Goal: Information Seeking & Learning: Compare options

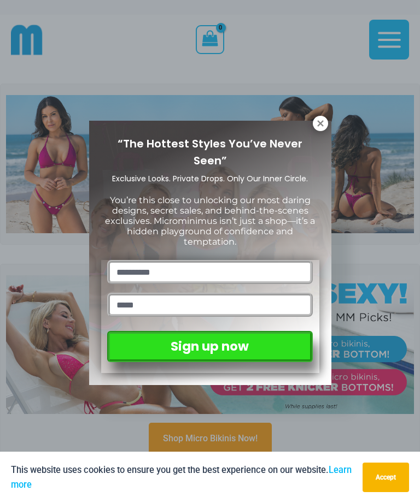
click at [320, 125] on icon at bounding box center [320, 124] width 10 height 10
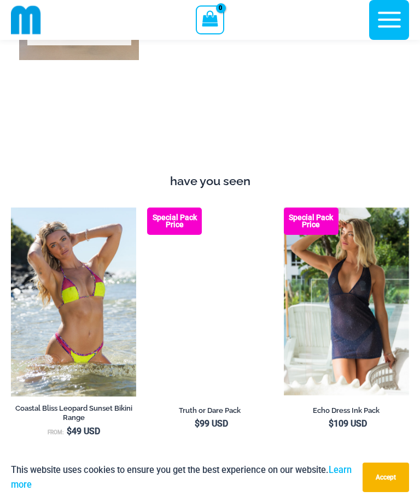
scroll to position [967, 0]
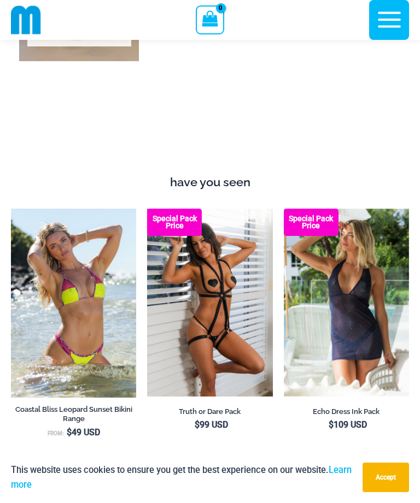
click at [11, 209] on img at bounding box center [11, 209] width 0 height 0
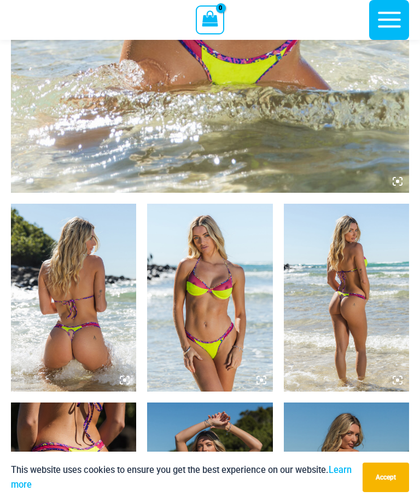
scroll to position [475, 0]
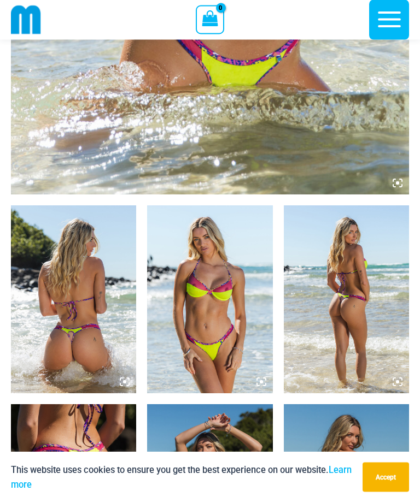
click at [64, 312] on img at bounding box center [73, 300] width 125 height 188
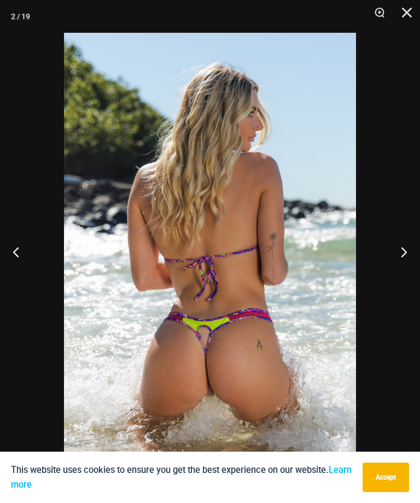
click at [396, 259] on button "Next" at bounding box center [399, 252] width 41 height 55
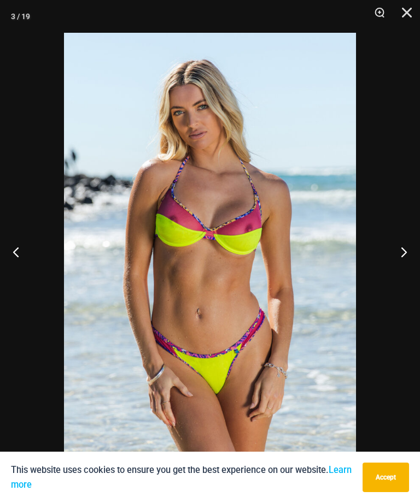
click at [14, 250] on button "Previous" at bounding box center [20, 252] width 41 height 55
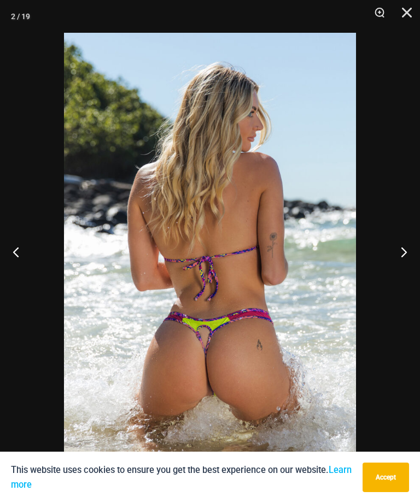
click at [399, 256] on button "Next" at bounding box center [399, 252] width 41 height 55
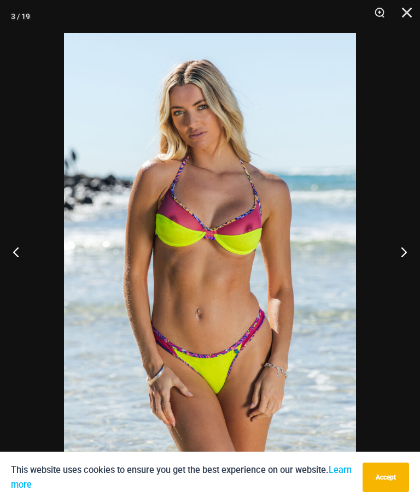
click at [406, 254] on button "Next" at bounding box center [399, 252] width 41 height 55
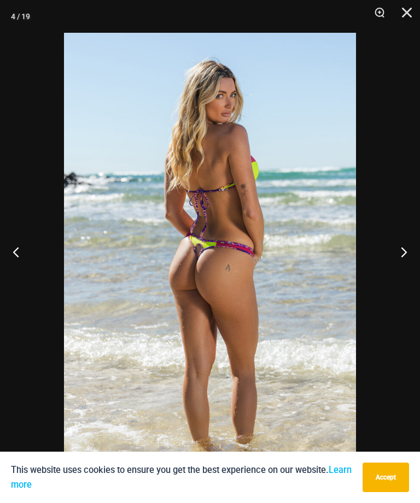
click at [13, 253] on button "Previous" at bounding box center [20, 252] width 41 height 55
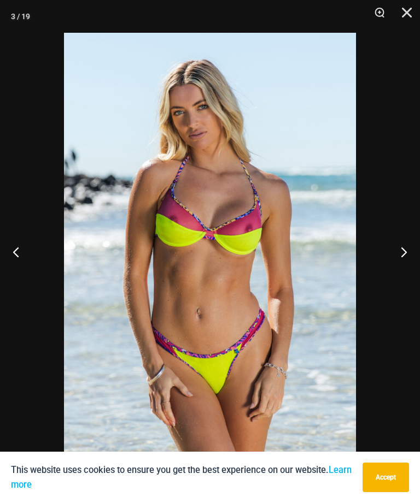
click at [409, 253] on button "Next" at bounding box center [399, 252] width 41 height 55
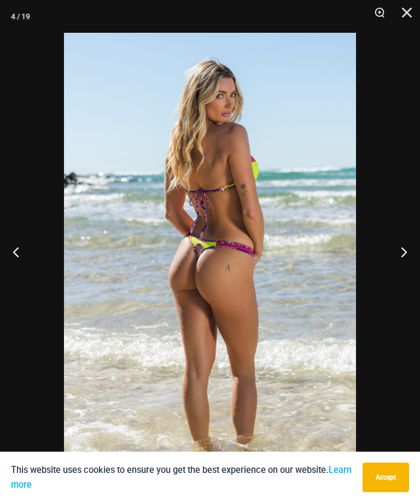
click at [407, 254] on button "Next" at bounding box center [399, 252] width 41 height 55
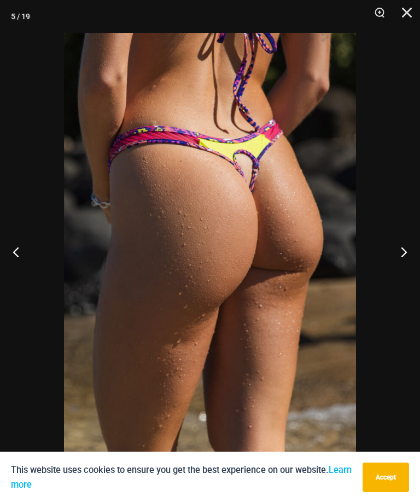
click at [403, 255] on button "Next" at bounding box center [399, 252] width 41 height 55
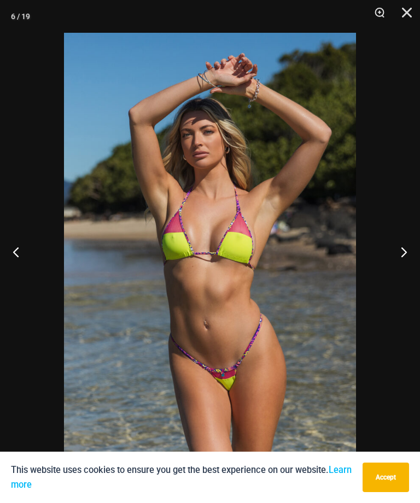
click at [406, 254] on button "Next" at bounding box center [399, 252] width 41 height 55
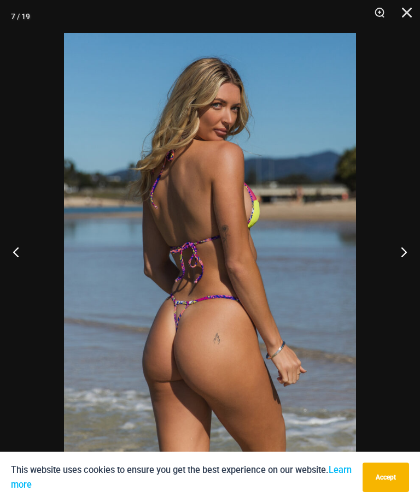
click at [402, 256] on button "Next" at bounding box center [399, 252] width 41 height 55
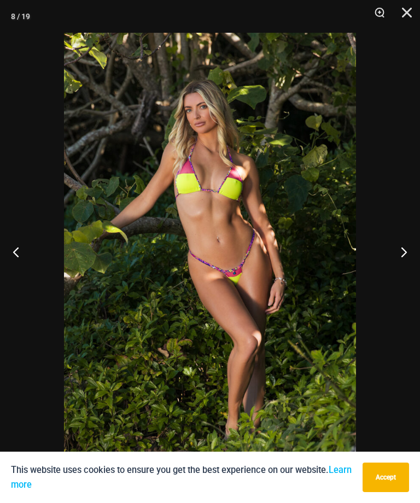
click at [406, 251] on button "Next" at bounding box center [399, 252] width 41 height 55
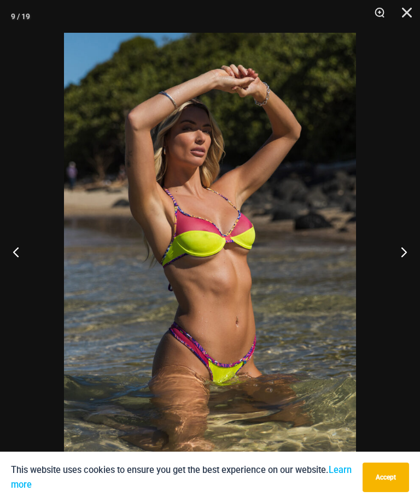
click at [406, 249] on button "Next" at bounding box center [399, 252] width 41 height 55
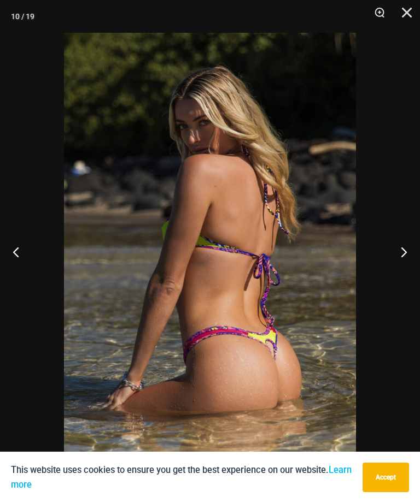
click at [401, 251] on button "Next" at bounding box center [399, 252] width 41 height 55
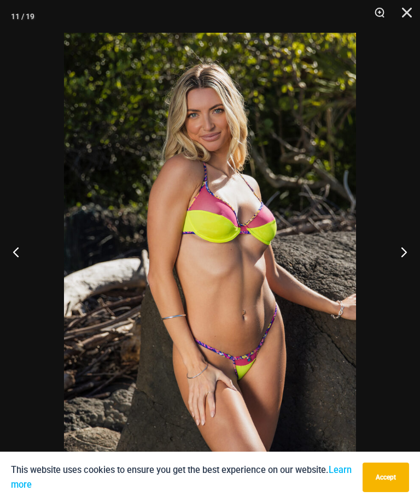
click at [403, 247] on button "Next" at bounding box center [399, 252] width 41 height 55
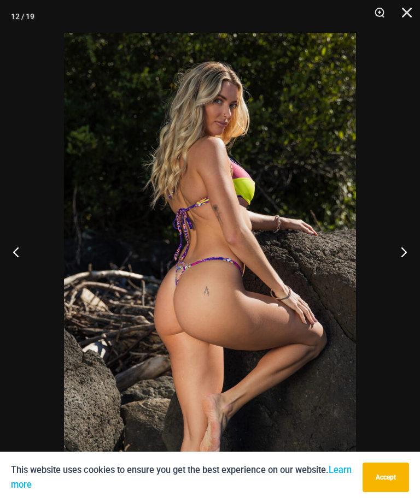
click at [407, 246] on button "Next" at bounding box center [399, 252] width 41 height 55
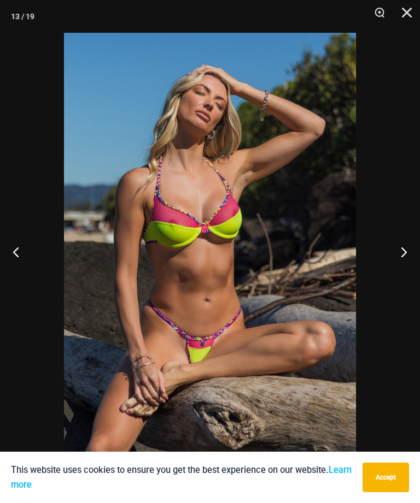
click at [398, 249] on button "Next" at bounding box center [399, 252] width 41 height 55
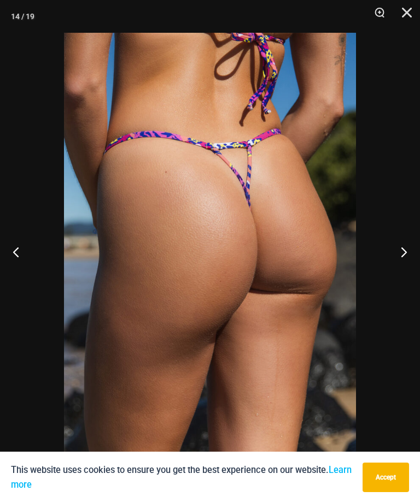
click at [406, 247] on button "Next" at bounding box center [399, 252] width 41 height 55
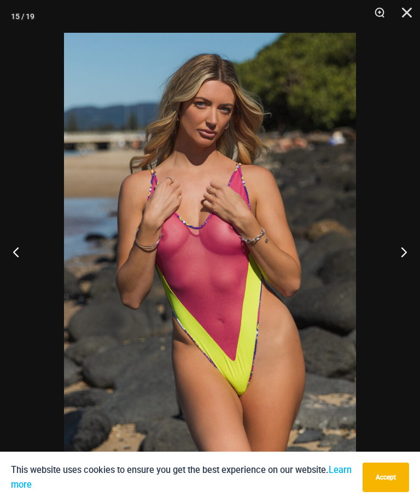
click at [406, 247] on button "Next" at bounding box center [399, 252] width 41 height 55
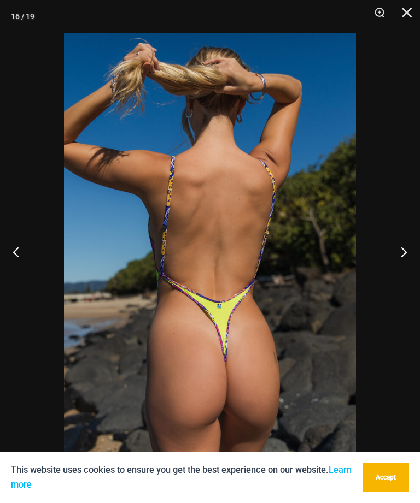
click at [401, 249] on button "Next" at bounding box center [399, 252] width 41 height 55
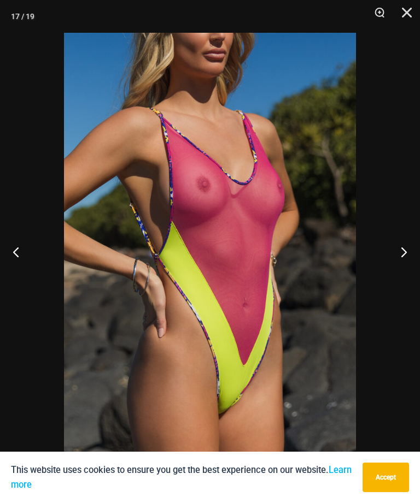
click at [402, 251] on button "Next" at bounding box center [399, 252] width 41 height 55
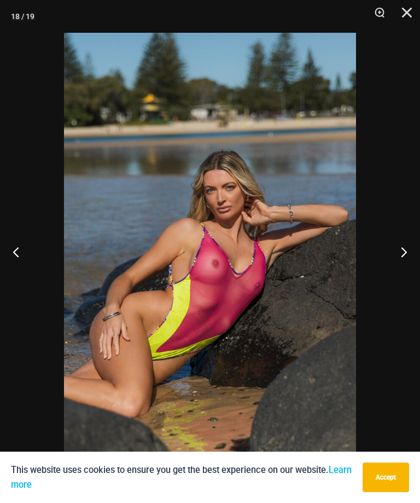
click at [399, 252] on button "Next" at bounding box center [399, 252] width 41 height 55
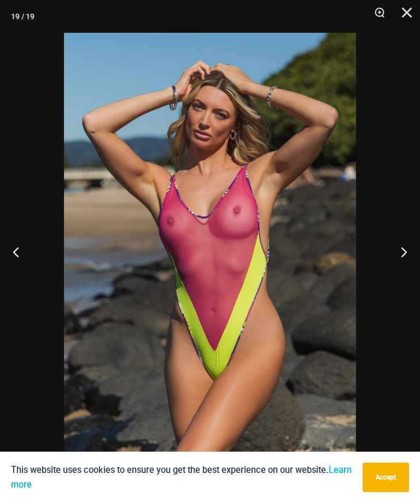
click at [402, 251] on button "Next" at bounding box center [399, 252] width 41 height 55
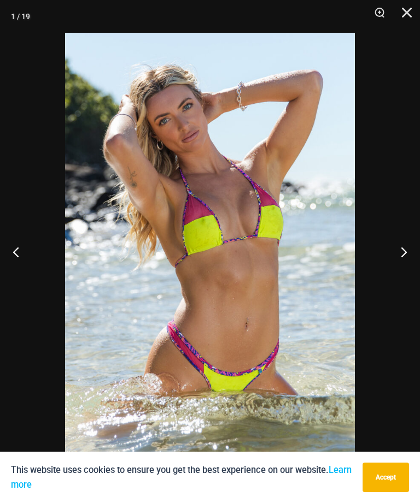
click at [404, 251] on button "Next" at bounding box center [399, 252] width 41 height 55
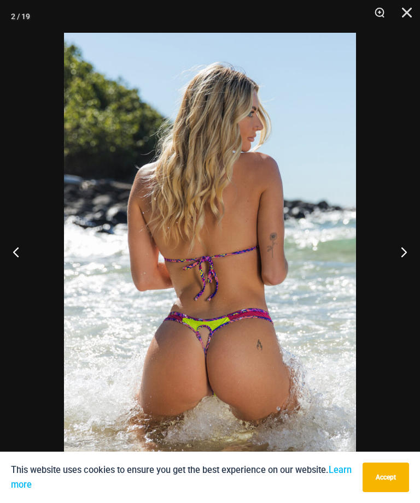
click at [400, 13] on button "Close" at bounding box center [402, 16] width 27 height 33
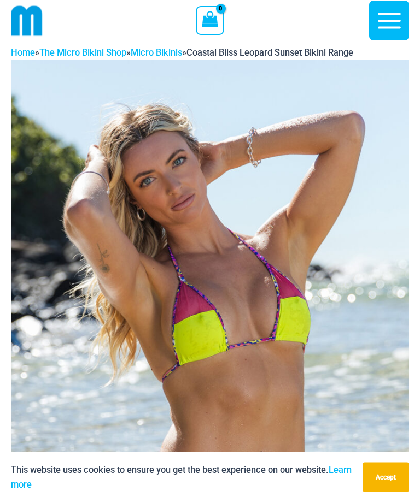
scroll to position [0, 0]
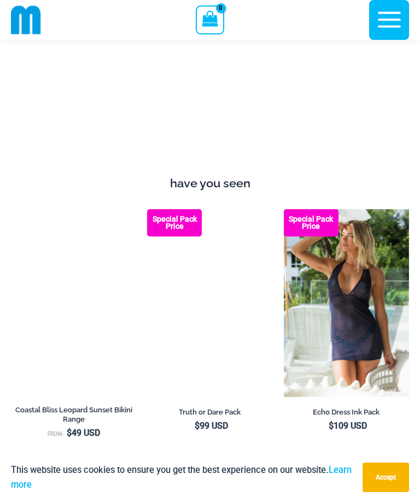
scroll to position [967, 0]
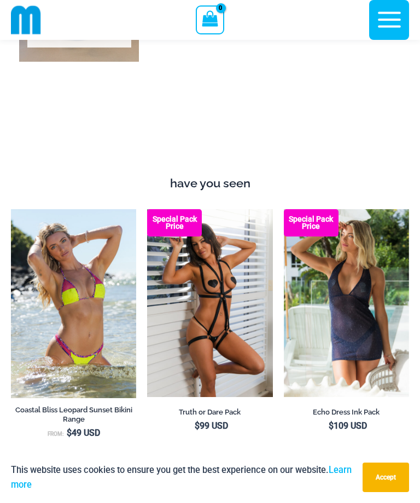
click at [284, 209] on img at bounding box center [284, 209] width 0 height 0
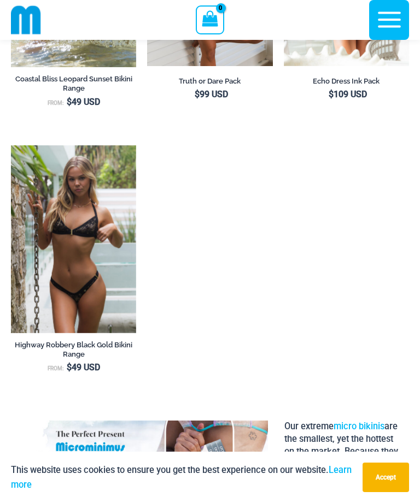
scroll to position [1342, 0]
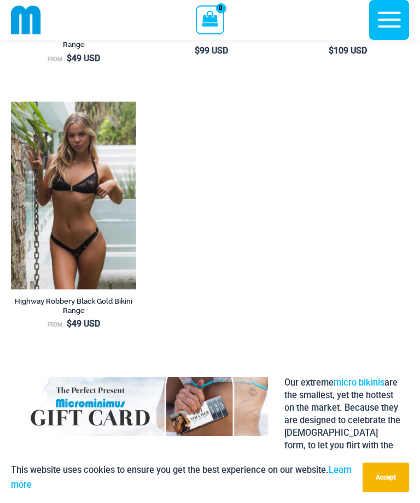
click at [11, 102] on img at bounding box center [11, 102] width 0 height 0
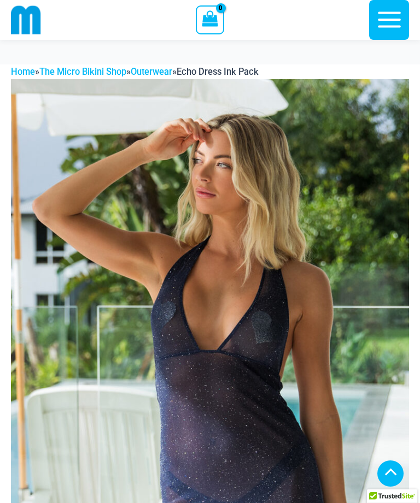
scroll to position [624, 0]
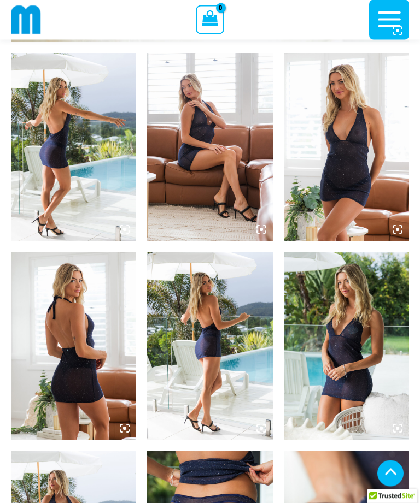
click at [54, 242] on img at bounding box center [73, 148] width 125 height 188
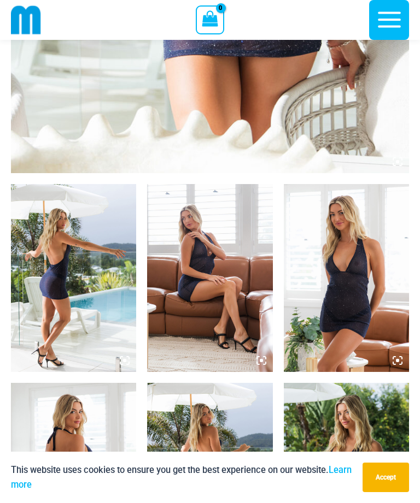
click at [57, 283] on img at bounding box center [73, 278] width 125 height 188
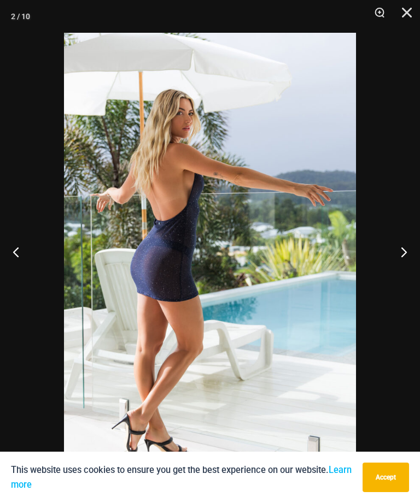
click at [401, 250] on button "Next" at bounding box center [399, 252] width 41 height 55
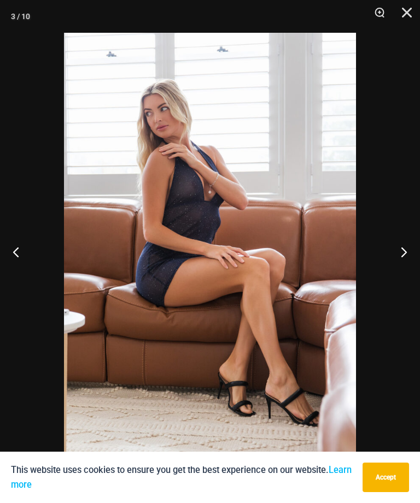
click at [403, 255] on button "Next" at bounding box center [399, 252] width 41 height 55
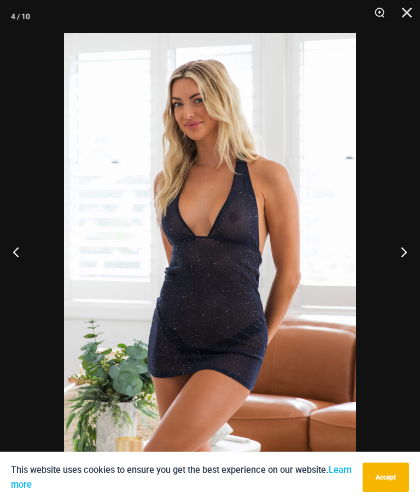
click at [400, 257] on button "Next" at bounding box center [399, 252] width 41 height 55
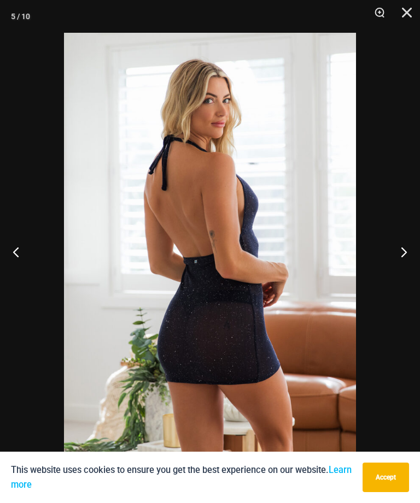
click at [400, 256] on button "Next" at bounding box center [399, 252] width 41 height 55
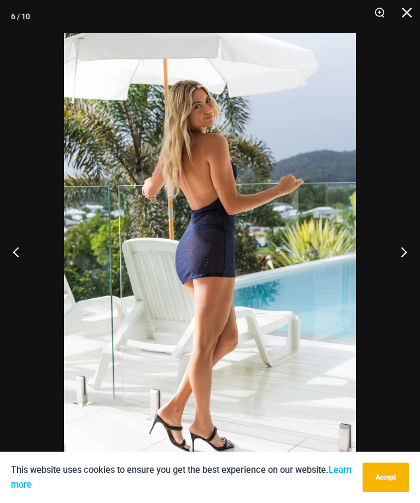
click at [397, 256] on button "Next" at bounding box center [399, 252] width 41 height 55
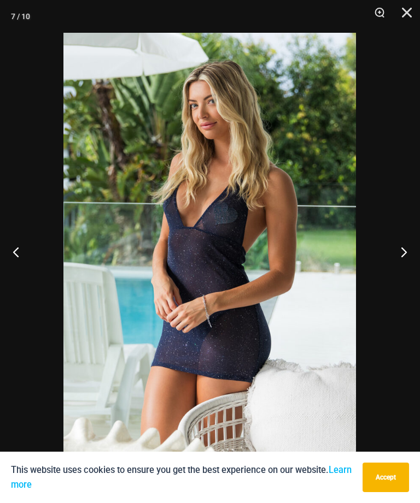
click at [399, 256] on button "Next" at bounding box center [399, 252] width 41 height 55
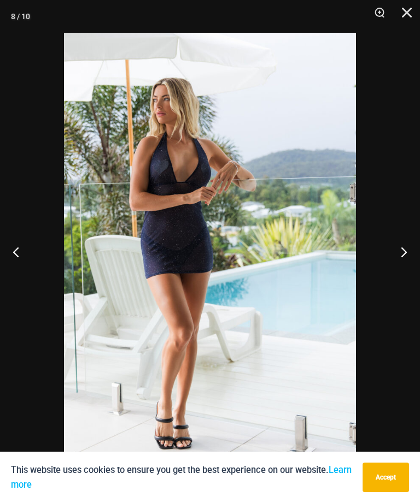
click at [399, 256] on button "Next" at bounding box center [399, 252] width 41 height 55
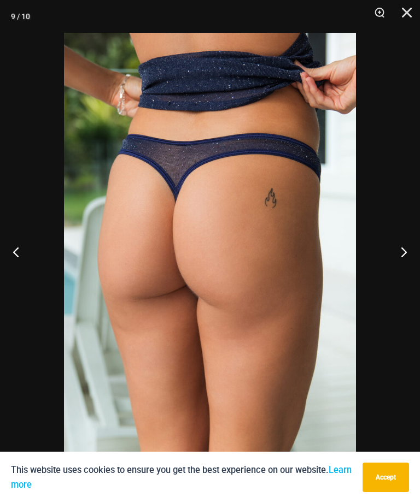
click at [401, 256] on button "Next" at bounding box center [399, 252] width 41 height 55
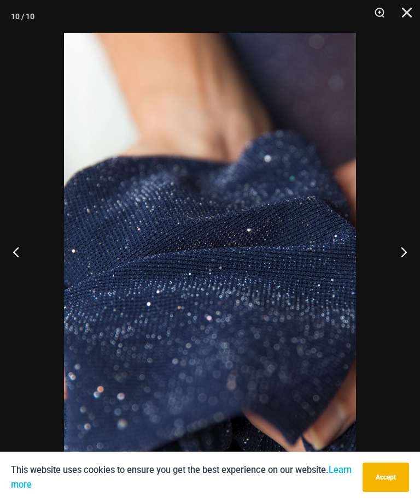
click at [400, 257] on button "Next" at bounding box center [399, 252] width 41 height 55
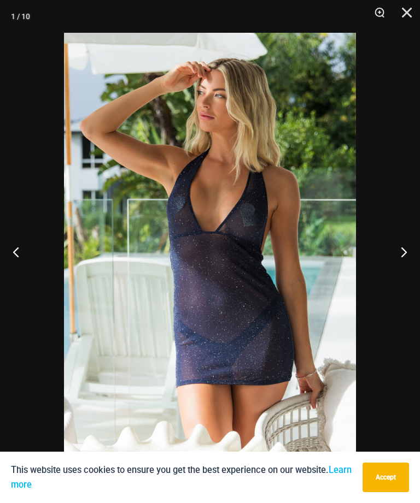
click at [402, 254] on button "Next" at bounding box center [399, 252] width 41 height 55
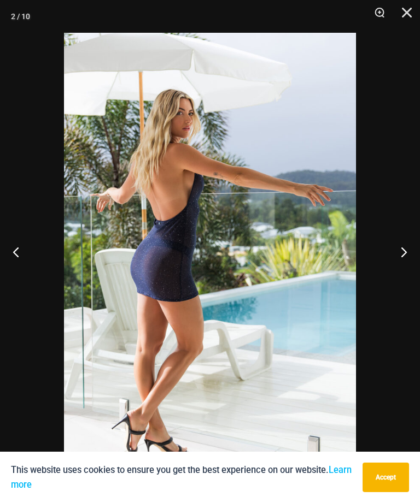
click at [405, 254] on button "Next" at bounding box center [399, 252] width 41 height 55
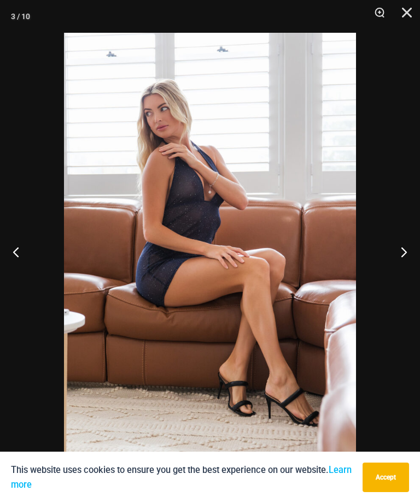
click at [403, 255] on button "Next" at bounding box center [399, 252] width 41 height 55
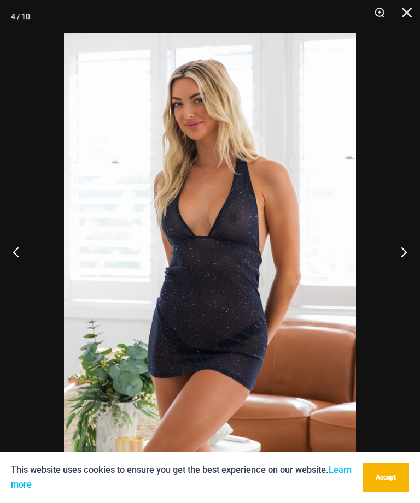
click at [404, 255] on button "Next" at bounding box center [399, 252] width 41 height 55
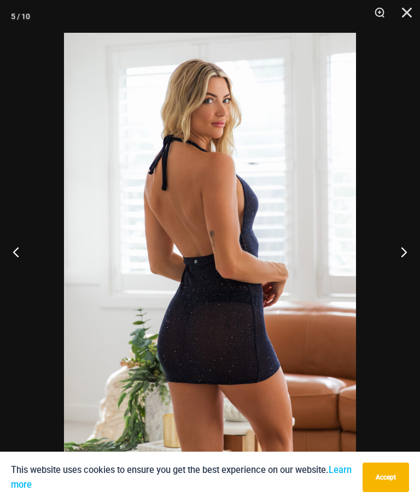
click at [410, 14] on button "Close" at bounding box center [402, 16] width 27 height 33
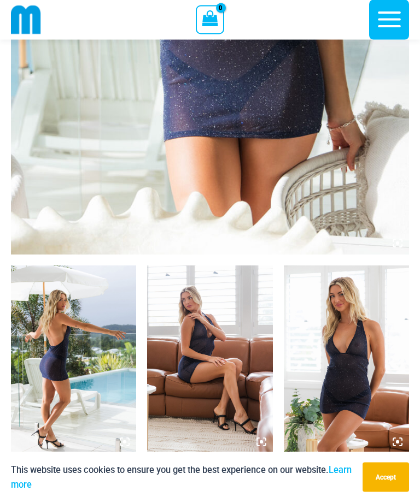
scroll to position [375, 0]
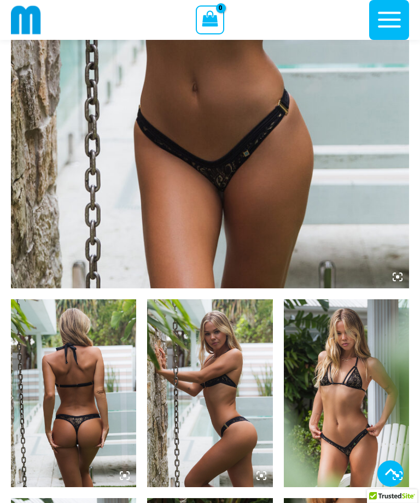
click at [82, 368] on img at bounding box center [73, 394] width 125 height 188
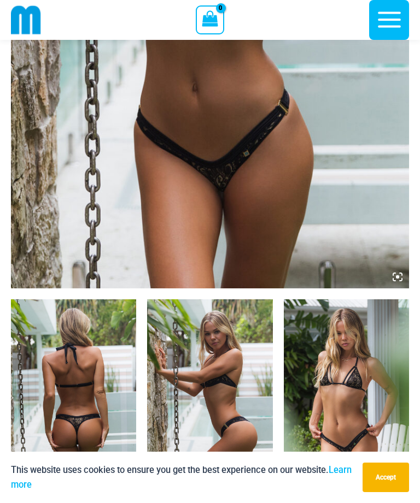
click at [78, 400] on img at bounding box center [73, 394] width 125 height 188
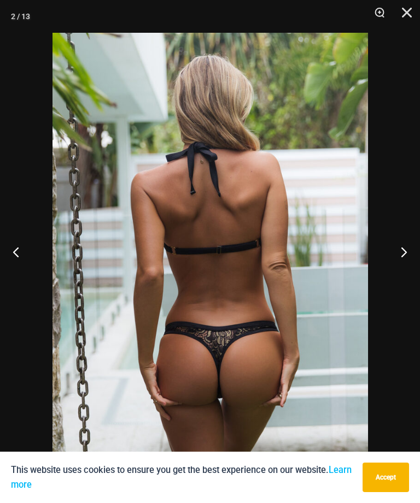
click at [407, 264] on button "Next" at bounding box center [399, 252] width 41 height 55
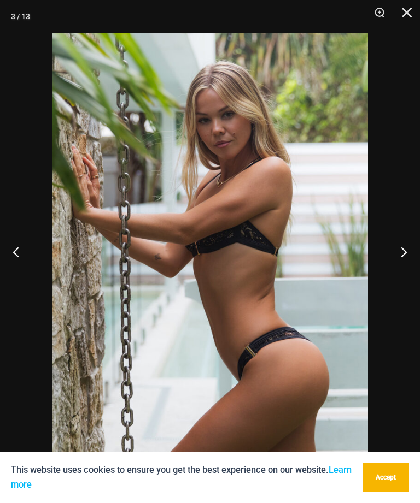
click at [407, 267] on button "Next" at bounding box center [399, 252] width 41 height 55
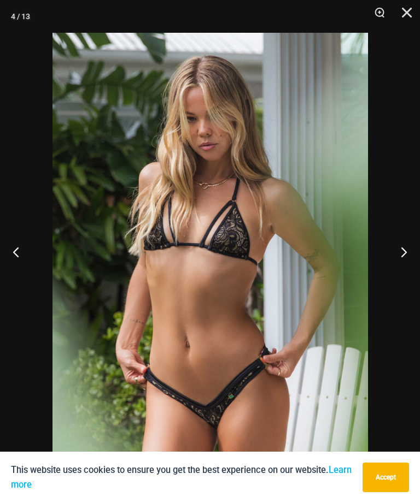
click at [400, 267] on button "Next" at bounding box center [399, 252] width 41 height 55
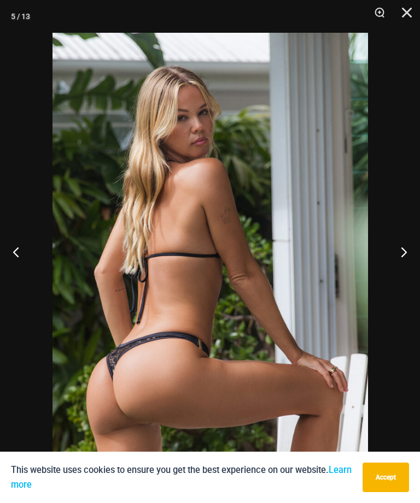
click at [409, 267] on button "Next" at bounding box center [399, 252] width 41 height 55
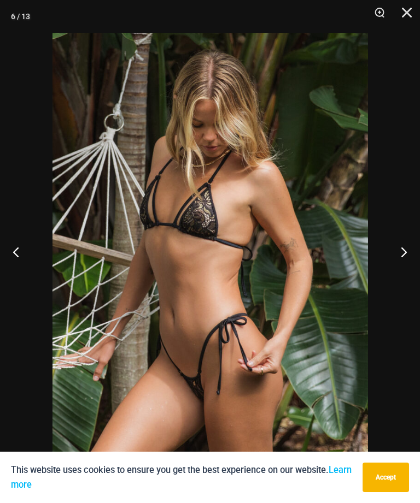
click at [403, 266] on button "Next" at bounding box center [399, 252] width 41 height 55
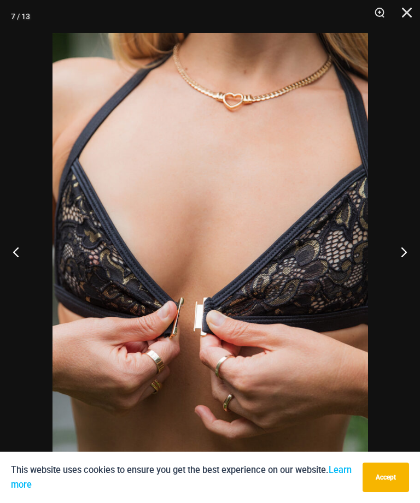
click at [398, 268] on button "Next" at bounding box center [399, 252] width 41 height 55
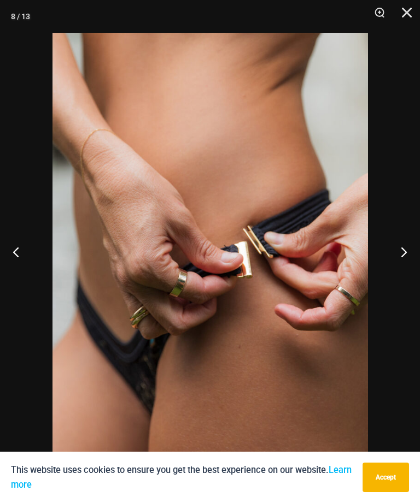
click at [414, 266] on button "Next" at bounding box center [399, 252] width 41 height 55
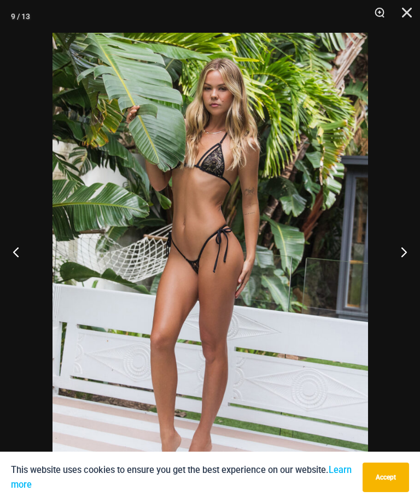
click at [412, 269] on button "Next" at bounding box center [399, 252] width 41 height 55
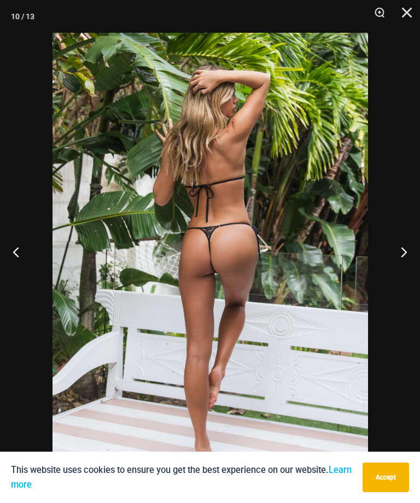
click at [404, 269] on button "Next" at bounding box center [399, 252] width 41 height 55
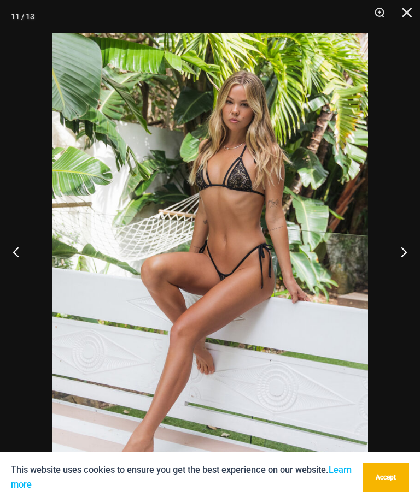
click at [399, 270] on button "Next" at bounding box center [399, 252] width 41 height 55
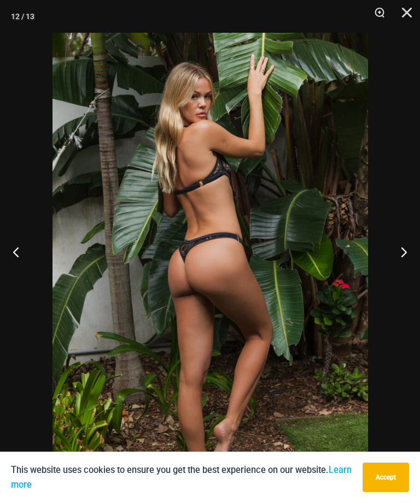
click at [407, 271] on button "Next" at bounding box center [399, 252] width 41 height 55
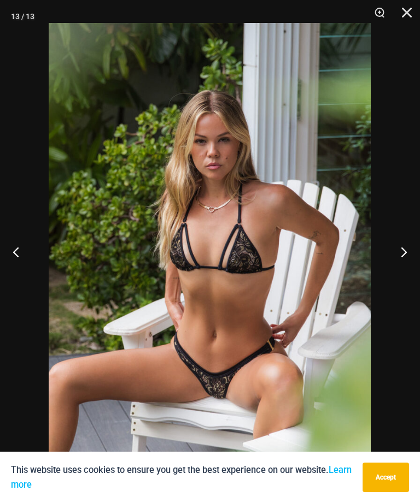
click at [403, 263] on button "Next" at bounding box center [399, 252] width 41 height 55
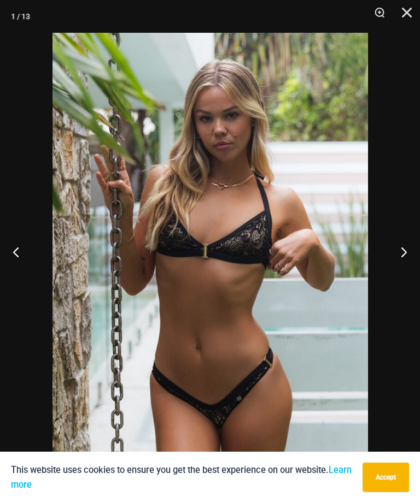
click at [400, 270] on button "Next" at bounding box center [399, 252] width 41 height 55
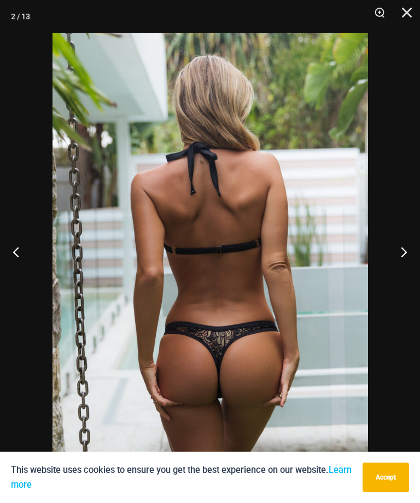
click at [403, 14] on button "Close" at bounding box center [402, 16] width 27 height 33
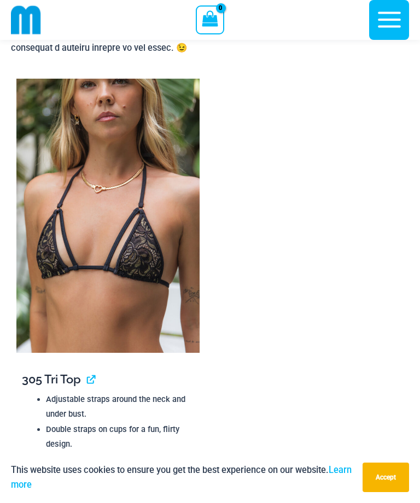
scroll to position [1887, 0]
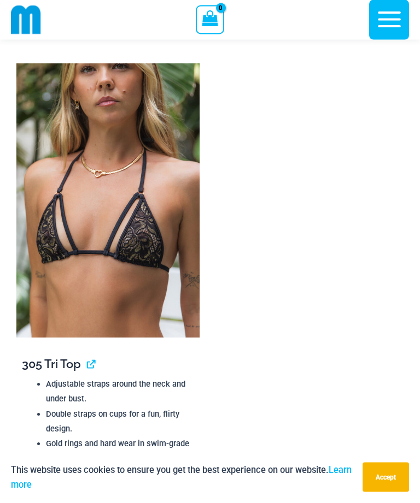
click at [95, 296] on img at bounding box center [107, 201] width 183 height 274
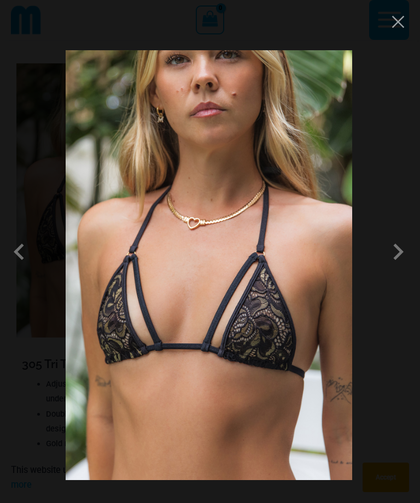
click at [303, 327] on span at bounding box center [280, 350] width 46 height 46
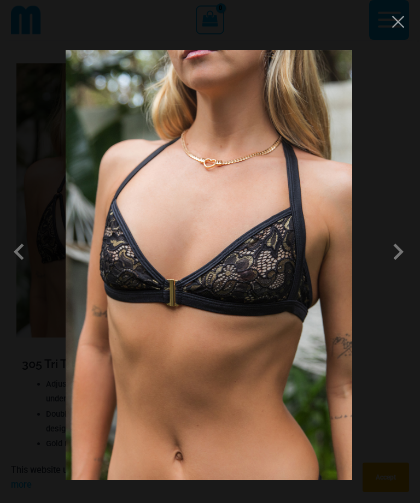
click at [336, 290] on span at bounding box center [313, 312] width 45 height 45
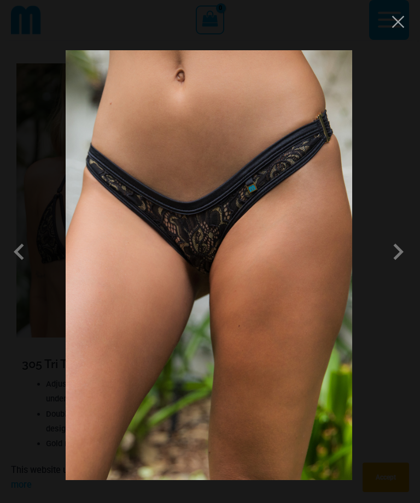
click at [341, 279] on span at bounding box center [319, 300] width 43 height 43
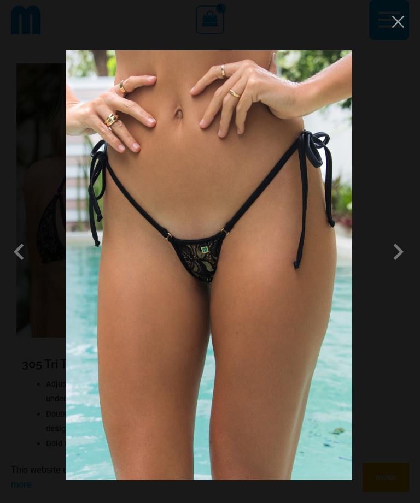
click at [303, 327] on span at bounding box center [280, 350] width 46 height 46
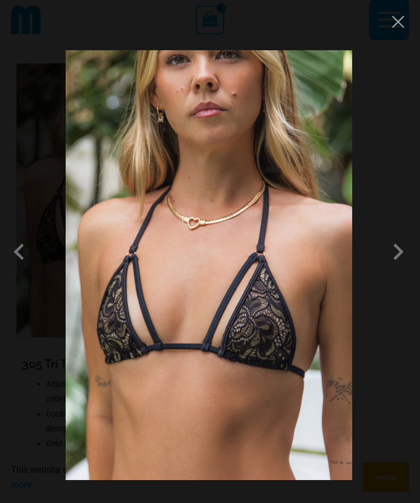
click at [345, 273] on span at bounding box center [325, 289] width 42 height 42
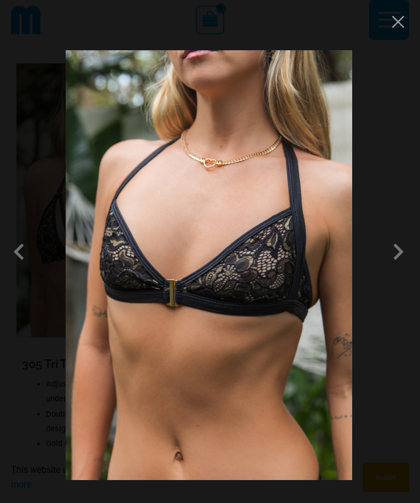
click at [341, 279] on span at bounding box center [319, 300] width 43 height 43
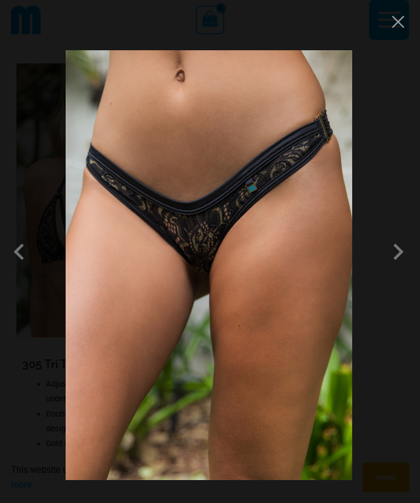
click at [341, 279] on span at bounding box center [319, 300] width 43 height 43
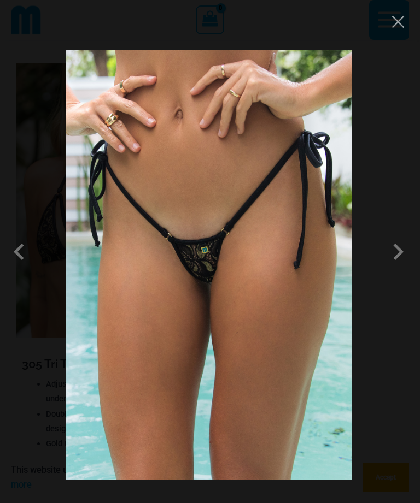
click at [375, 92] on button "Close" at bounding box center [365, 102] width 20 height 20
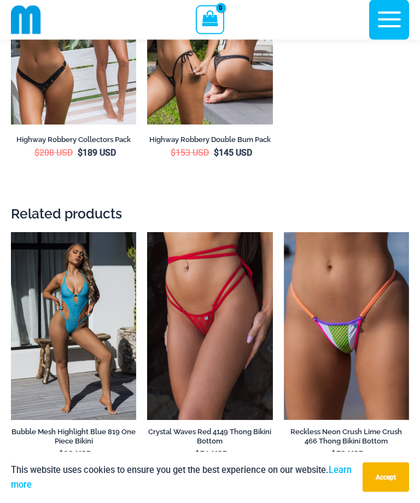
scroll to position [4574, 0]
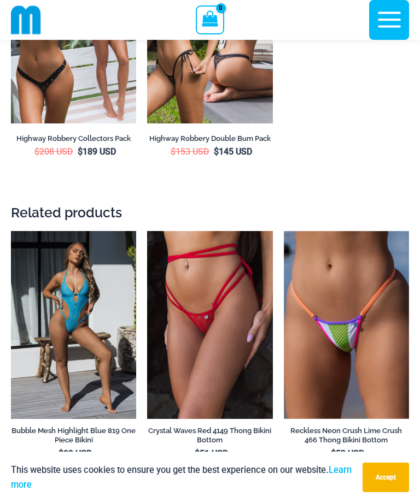
click at [11, 231] on img at bounding box center [11, 231] width 0 height 0
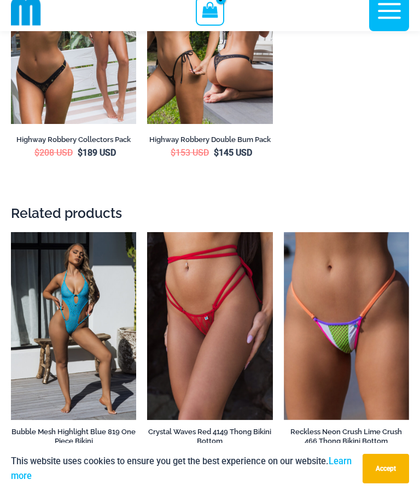
scroll to position [4608, 0]
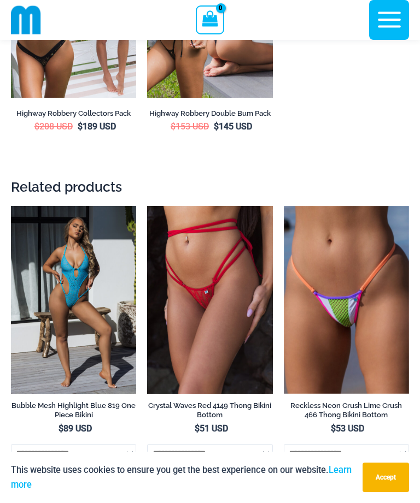
click at [147, 206] on img at bounding box center [147, 206] width 0 height 0
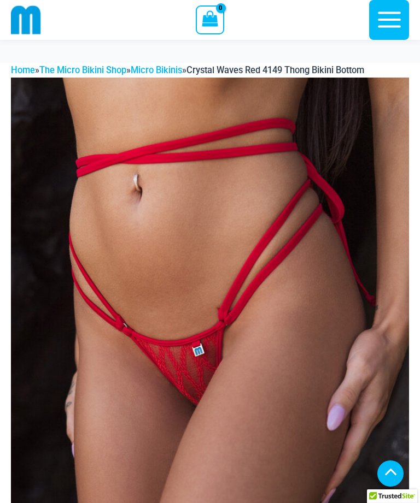
scroll to position [638, 0]
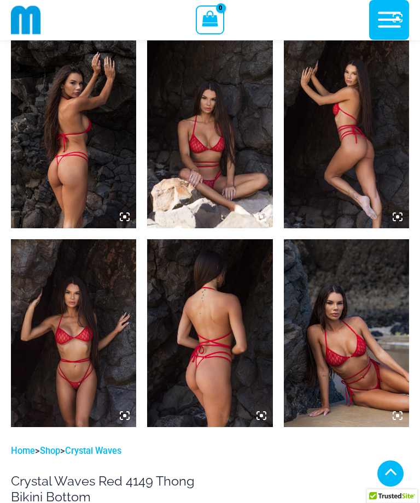
click at [70, 178] on img at bounding box center [73, 134] width 125 height 188
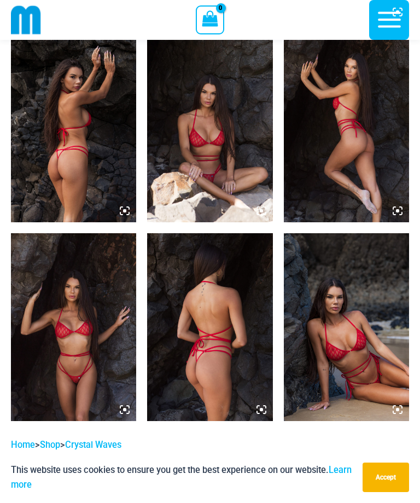
click at [74, 157] on img at bounding box center [73, 128] width 125 height 188
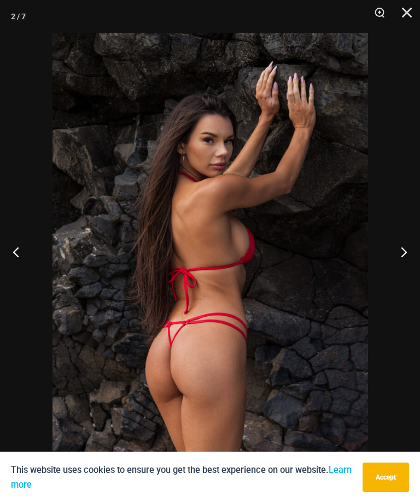
click at [398, 263] on button "Next" at bounding box center [399, 252] width 41 height 55
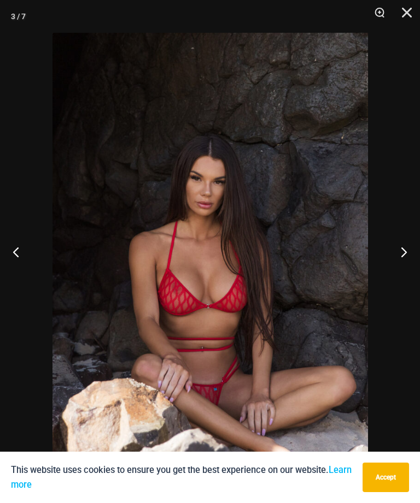
click at [403, 266] on button "Next" at bounding box center [399, 252] width 41 height 55
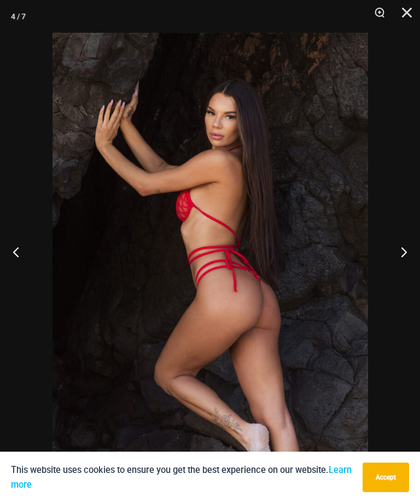
click at [401, 265] on button "Next" at bounding box center [399, 252] width 41 height 55
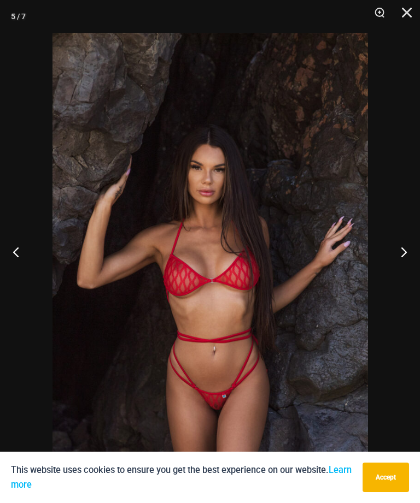
click at [398, 267] on button "Next" at bounding box center [399, 252] width 41 height 55
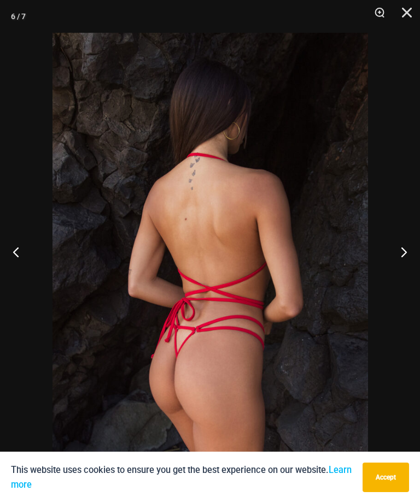
click at [399, 268] on button "Next" at bounding box center [399, 252] width 41 height 55
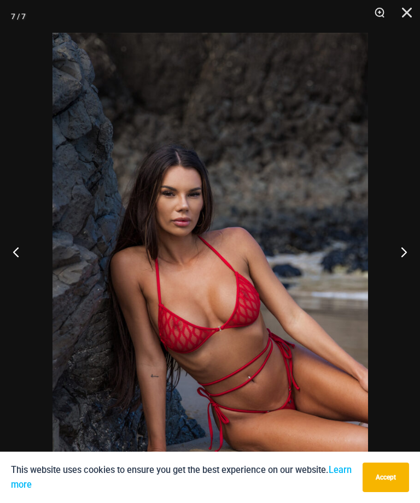
click at [401, 268] on button "Next" at bounding box center [399, 252] width 41 height 55
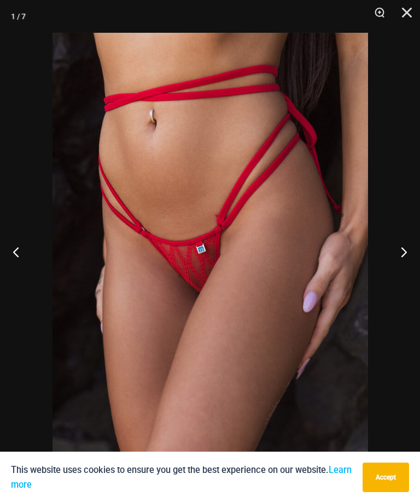
click at [399, 270] on button "Next" at bounding box center [399, 252] width 41 height 55
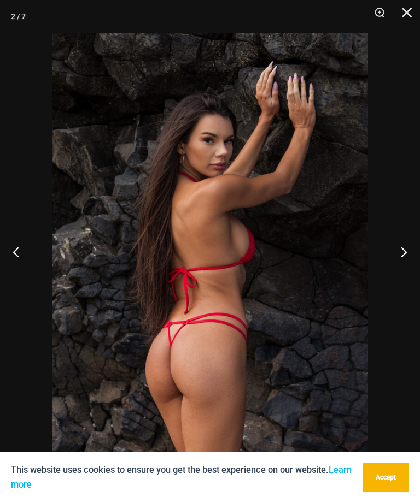
click at [397, 271] on button "Next" at bounding box center [399, 252] width 41 height 55
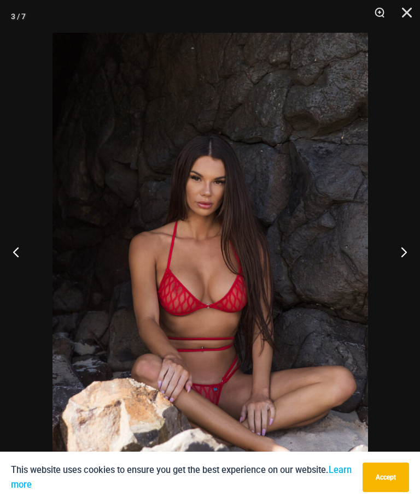
click at [403, 10] on button "Close" at bounding box center [402, 16] width 27 height 33
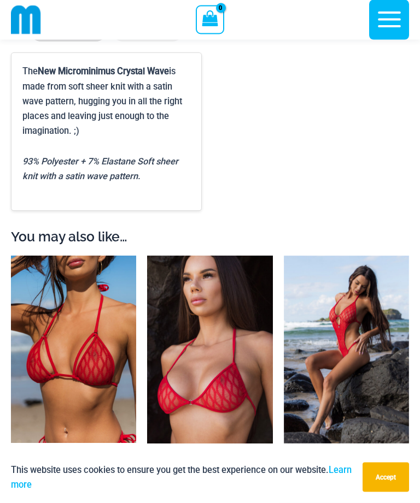
scroll to position [1856, 0]
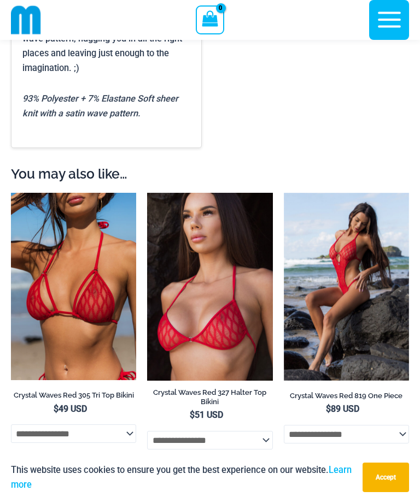
click at [11, 193] on img at bounding box center [11, 193] width 0 height 0
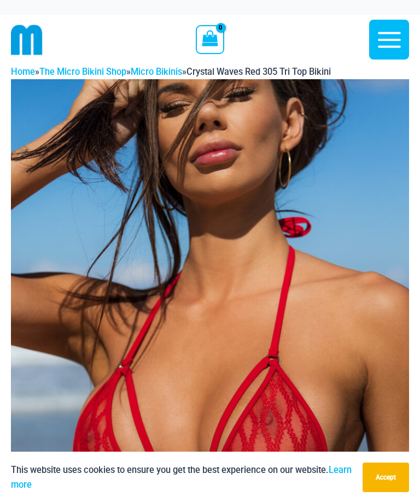
click at [382, 40] on icon "button" at bounding box center [389, 40] width 23 height 16
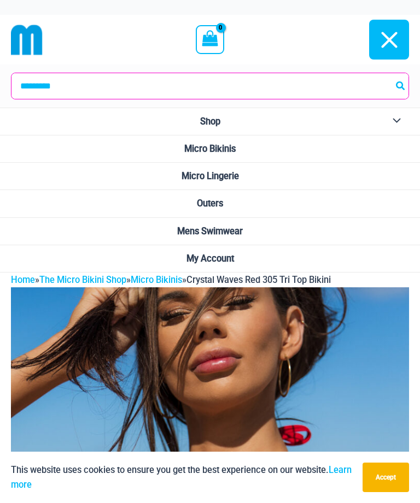
click at [237, 178] on span "Micro Lingerie" at bounding box center [209, 176] width 57 height 10
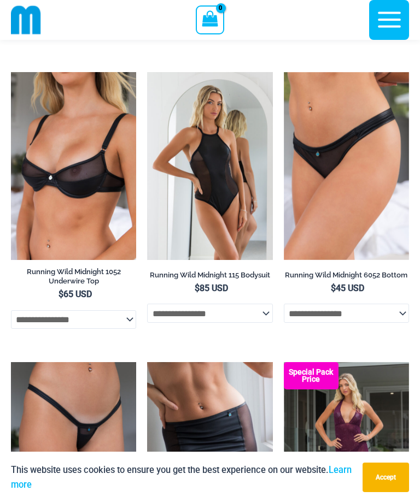
scroll to position [1265, 0]
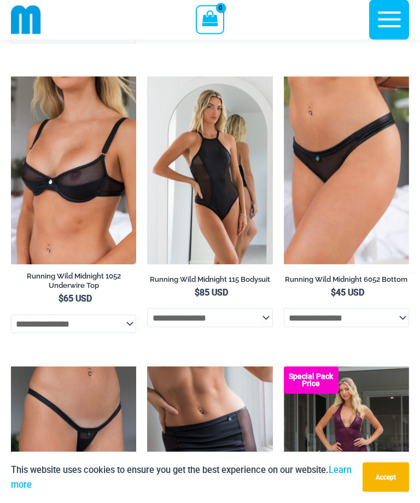
click at [386, 16] on icon "button" at bounding box center [388, 19] width 27 height 27
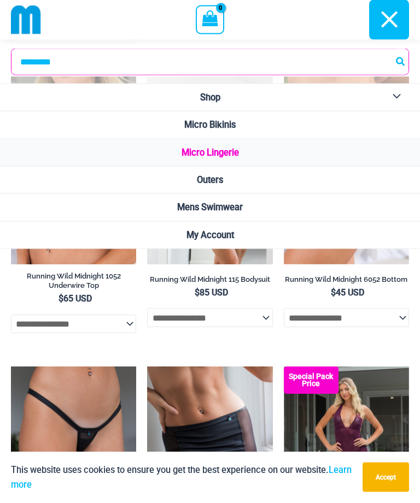
scroll to position [1266, 0]
click at [222, 180] on span "Outers" at bounding box center [210, 180] width 26 height 10
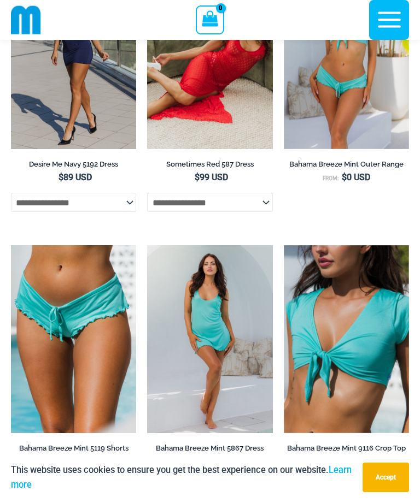
scroll to position [279, 0]
click at [284, 245] on img at bounding box center [284, 245] width 0 height 0
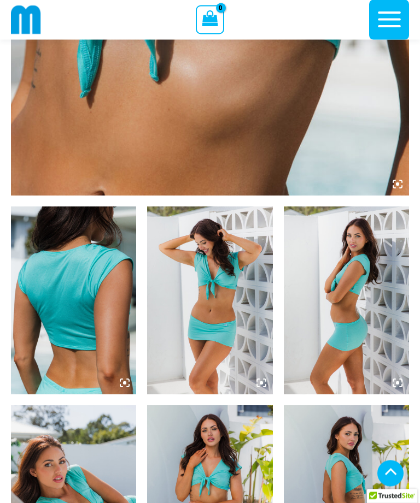
scroll to position [501, 0]
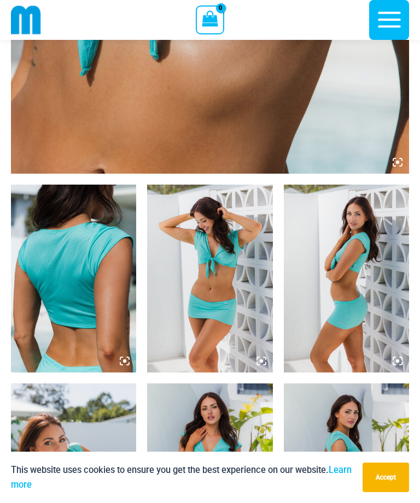
click at [69, 279] on img at bounding box center [73, 279] width 125 height 188
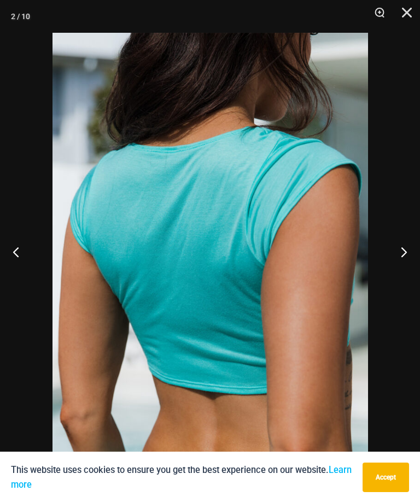
click at [397, 273] on button "Next" at bounding box center [399, 252] width 41 height 55
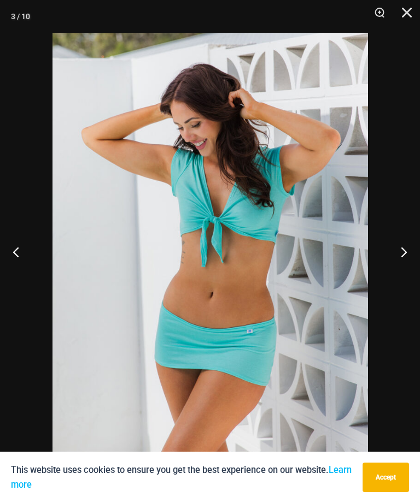
click at [398, 273] on button "Next" at bounding box center [399, 252] width 41 height 55
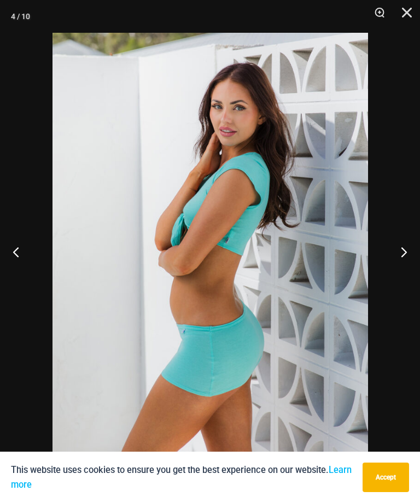
click at [398, 271] on button "Next" at bounding box center [399, 252] width 41 height 55
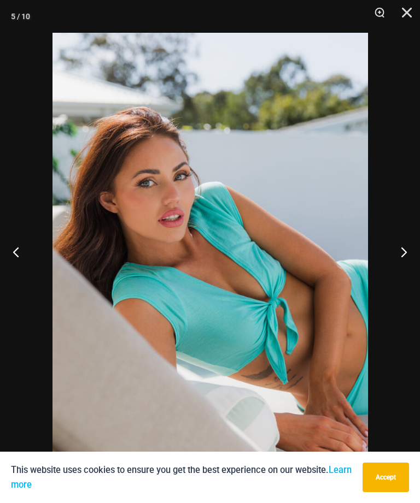
click at [403, 267] on button "Next" at bounding box center [399, 252] width 41 height 55
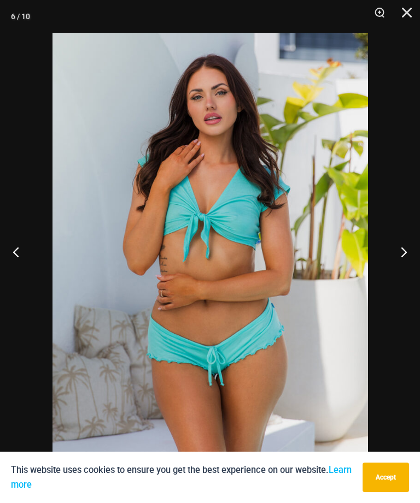
click at [403, 270] on button "Next" at bounding box center [399, 252] width 41 height 55
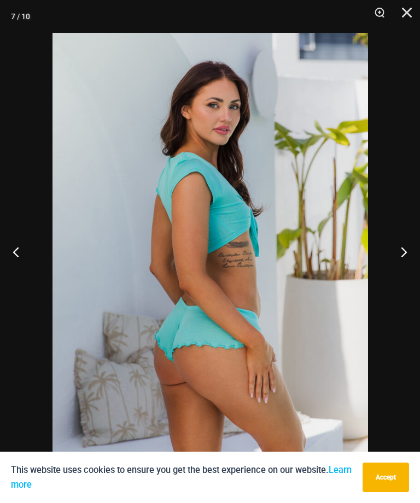
click at [406, 269] on button "Next" at bounding box center [399, 252] width 41 height 55
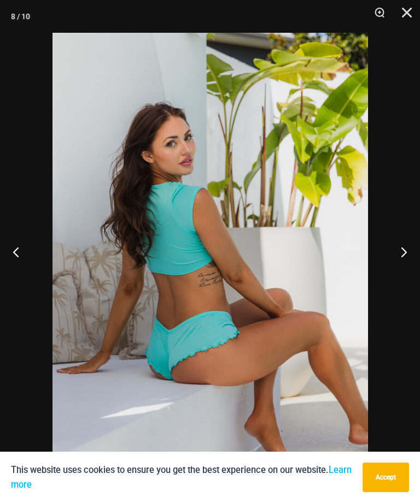
click at [397, 273] on button "Next" at bounding box center [399, 252] width 41 height 55
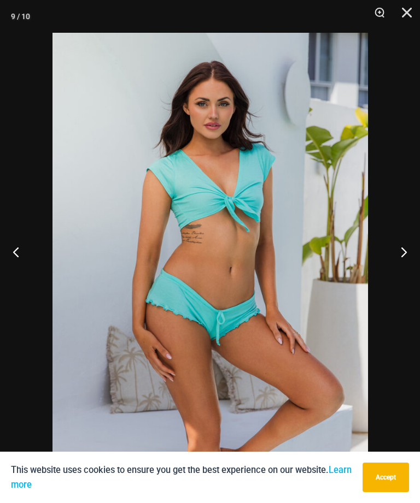
click at [401, 271] on button "Next" at bounding box center [399, 252] width 41 height 55
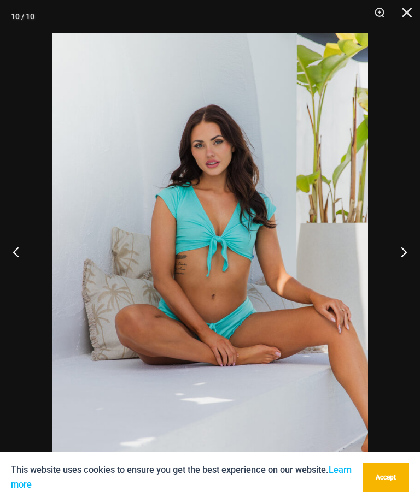
click at [400, 272] on button "Next" at bounding box center [399, 252] width 41 height 55
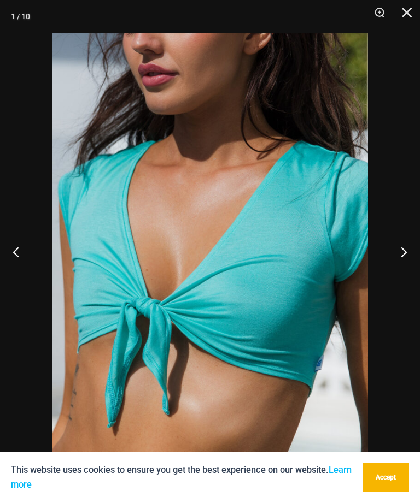
click at [406, 268] on button "Next" at bounding box center [399, 252] width 41 height 55
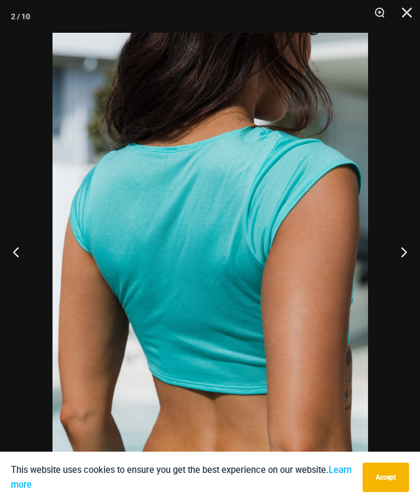
click at [406, 268] on button "Next" at bounding box center [399, 252] width 41 height 55
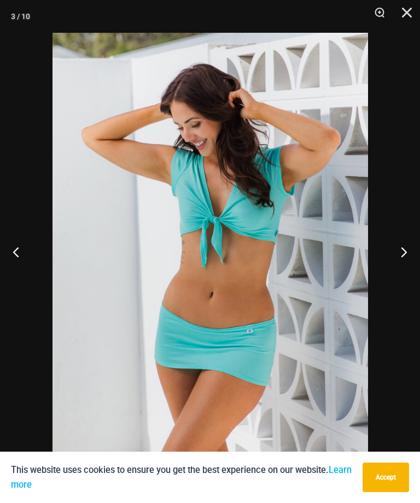
click at [406, 7] on button "Close" at bounding box center [402, 16] width 27 height 33
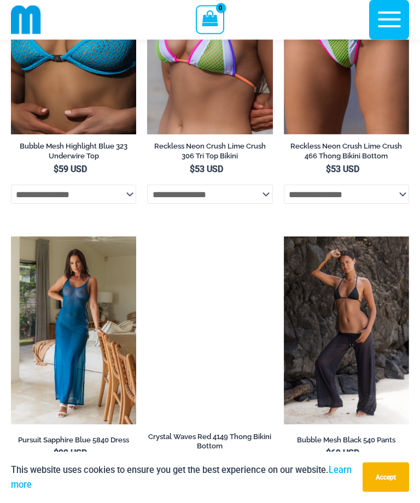
scroll to position [3413, 0]
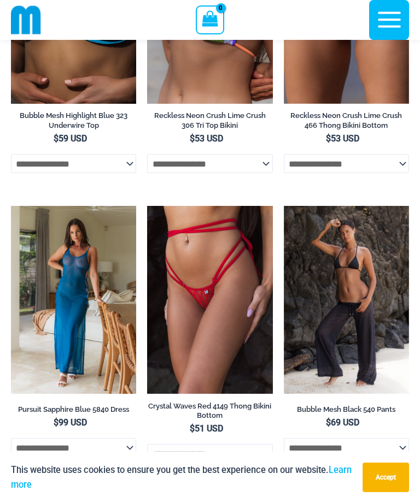
click at [11, 206] on img at bounding box center [11, 206] width 0 height 0
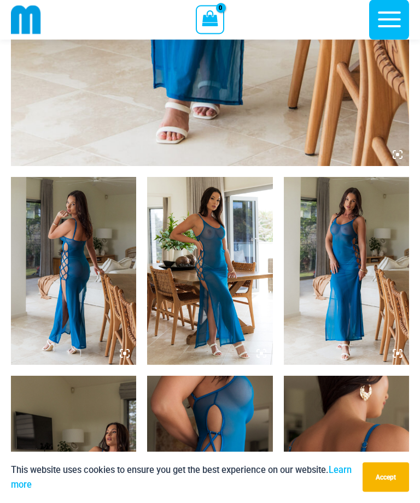
scroll to position [516, 0]
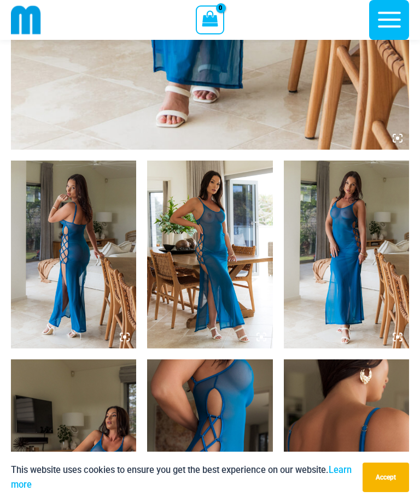
click at [57, 286] on img at bounding box center [73, 255] width 125 height 188
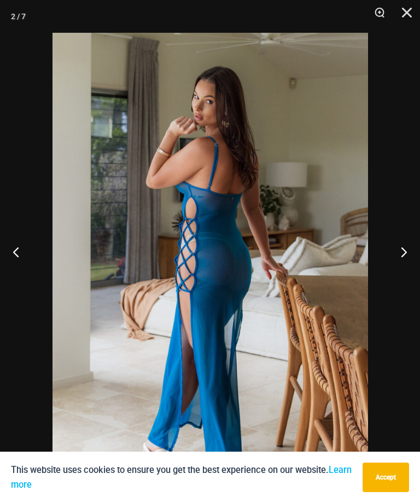
click at [402, 267] on button "Next" at bounding box center [399, 252] width 41 height 55
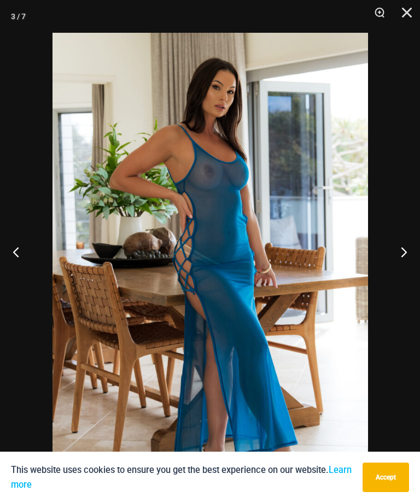
click at [403, 267] on button "Next" at bounding box center [399, 252] width 41 height 55
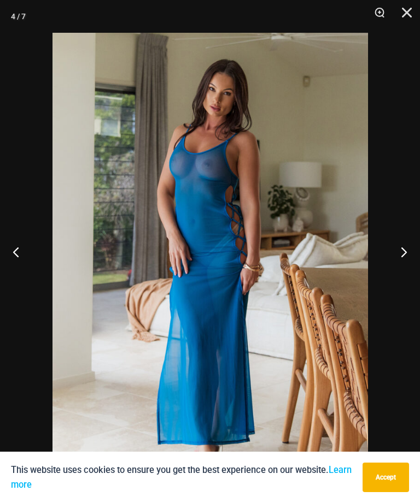
click at [400, 268] on button "Next" at bounding box center [399, 252] width 41 height 55
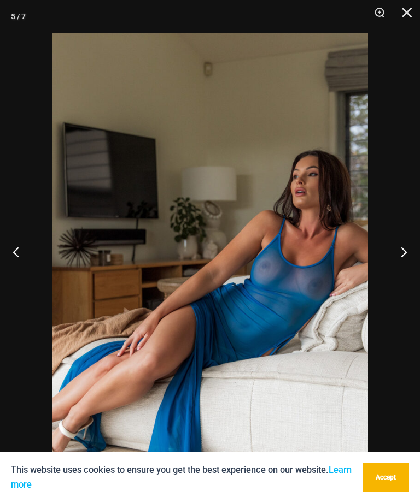
click at [402, 269] on button "Next" at bounding box center [399, 252] width 41 height 55
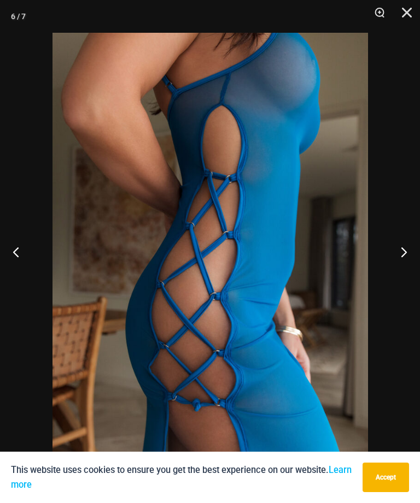
click at [15, 272] on button "Previous" at bounding box center [20, 252] width 41 height 55
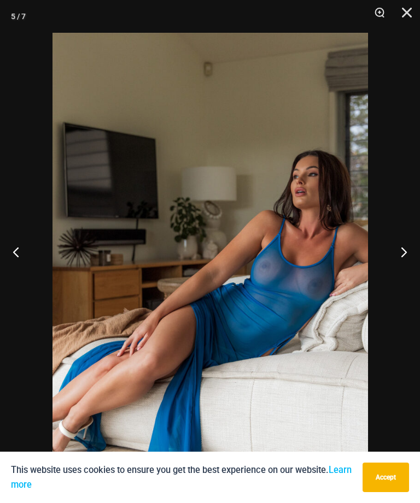
click at [15, 274] on button "Previous" at bounding box center [20, 252] width 41 height 55
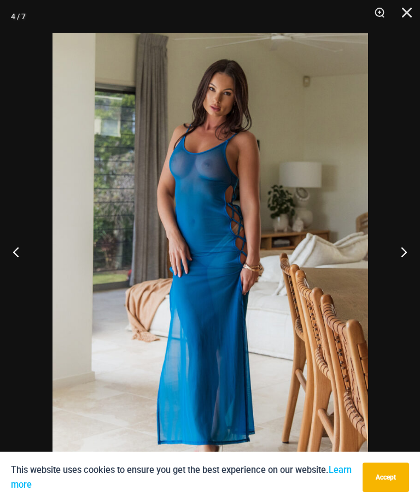
click at [404, 265] on button "Next" at bounding box center [399, 252] width 41 height 55
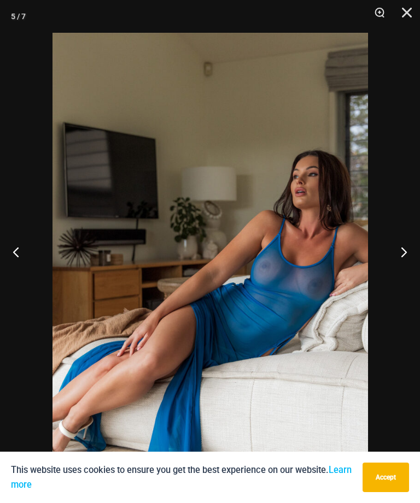
click at [400, 267] on button "Next" at bounding box center [399, 252] width 41 height 55
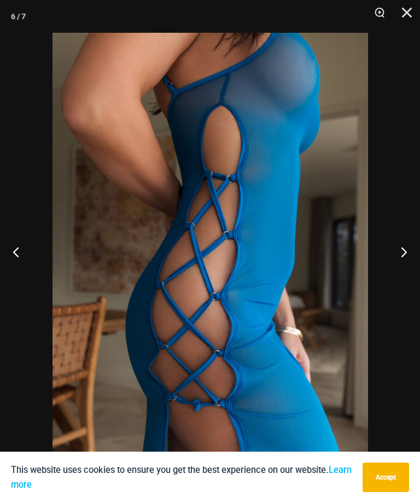
click at [405, 266] on button "Next" at bounding box center [399, 252] width 41 height 55
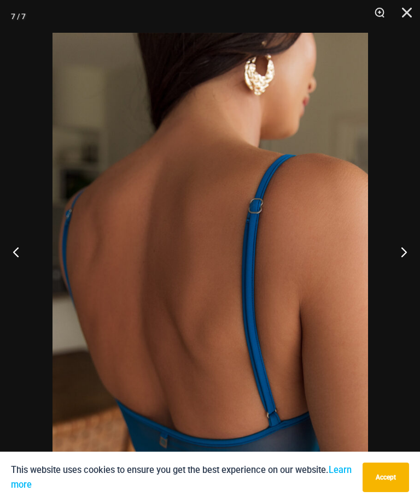
click at [407, 268] on button "Next" at bounding box center [399, 252] width 41 height 55
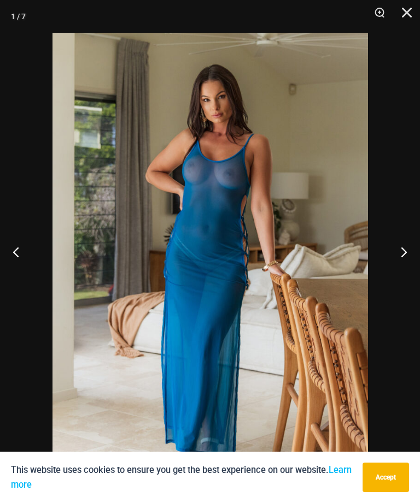
click at [404, 266] on button "Next" at bounding box center [399, 252] width 41 height 55
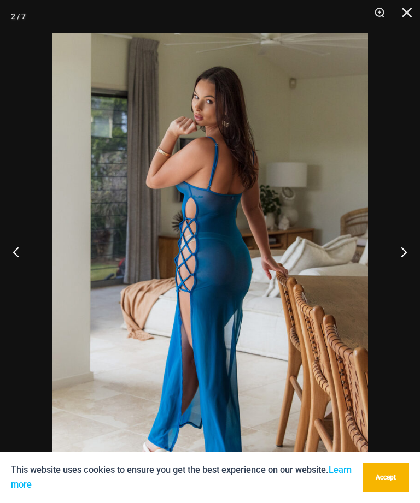
click at [409, 265] on button "Next" at bounding box center [399, 252] width 41 height 55
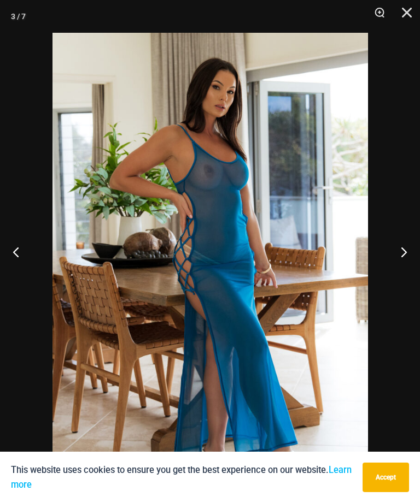
click at [407, 265] on button "Next" at bounding box center [399, 252] width 41 height 55
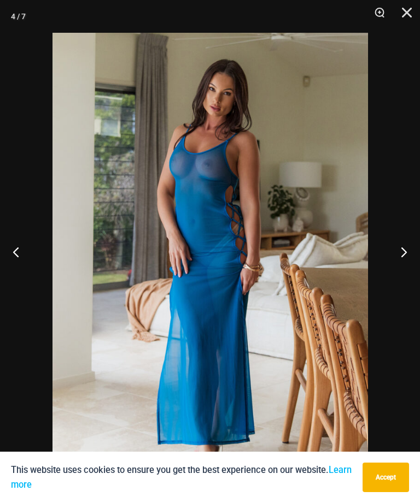
click at [408, 267] on button "Next" at bounding box center [399, 252] width 41 height 55
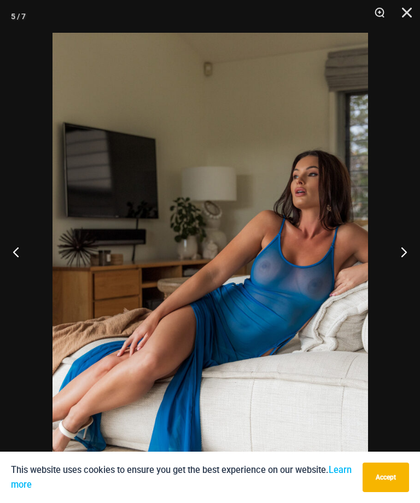
click at [403, 268] on button "Next" at bounding box center [399, 252] width 41 height 55
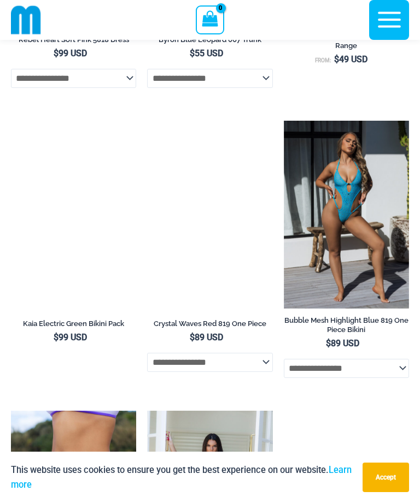
scroll to position [3118, 0]
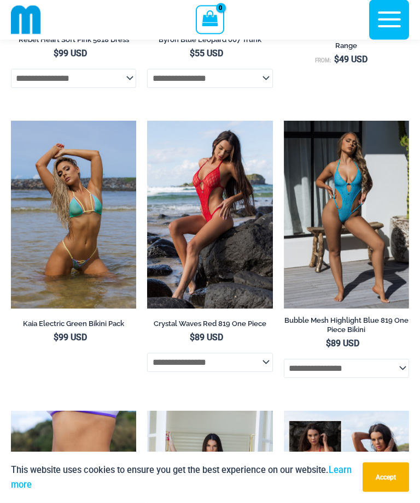
click at [381, 17] on icon "button" at bounding box center [388, 19] width 27 height 27
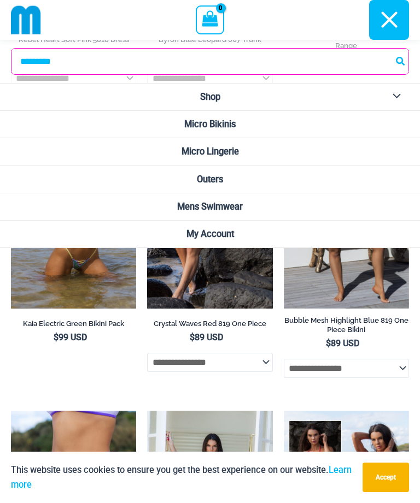
click at [231, 125] on span "Micro Bikinis" at bounding box center [209, 124] width 51 height 10
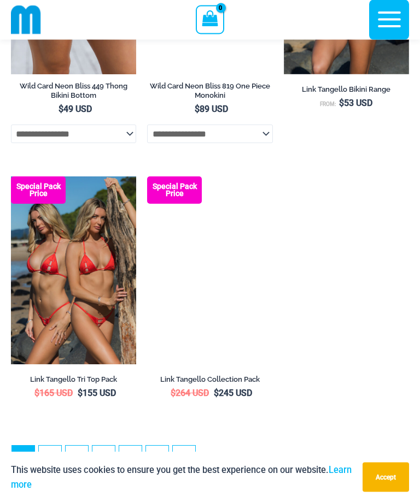
scroll to position [3135, 0]
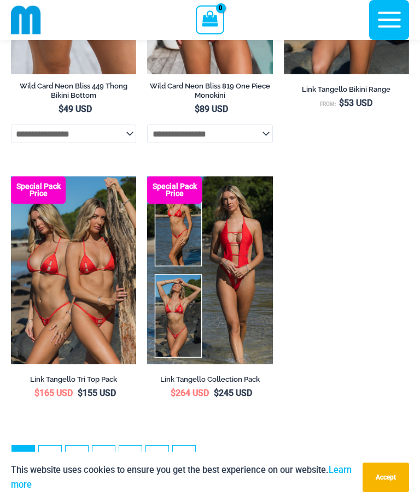
click at [52, 466] on link "2" at bounding box center [50, 457] width 22 height 22
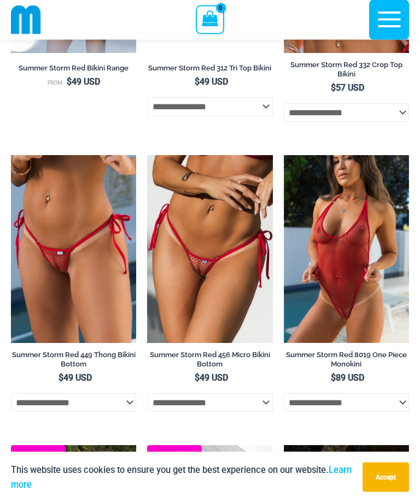
scroll to position [1433, 0]
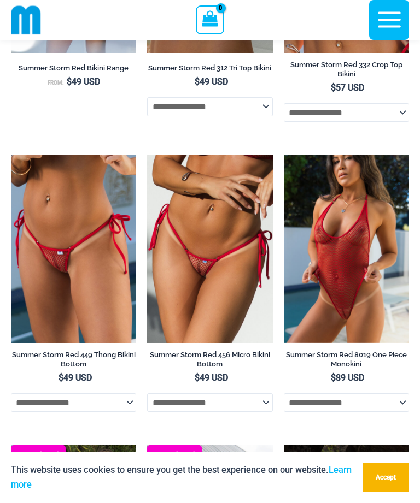
click at [75, 431] on ul "**********" at bounding box center [210, 285] width 398 height 3163
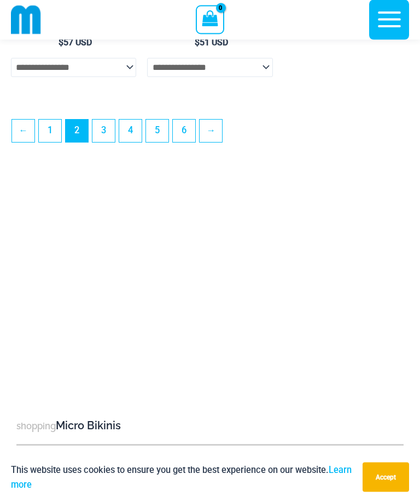
scroll to position [3189, 0]
click at [103, 142] on link "3" at bounding box center [103, 131] width 22 height 22
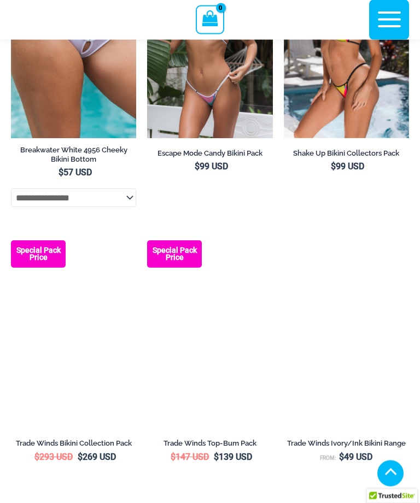
scroll to position [238, 0]
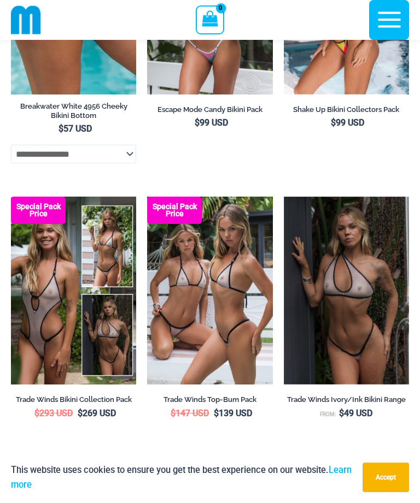
click at [11, 197] on img at bounding box center [11, 197] width 0 height 0
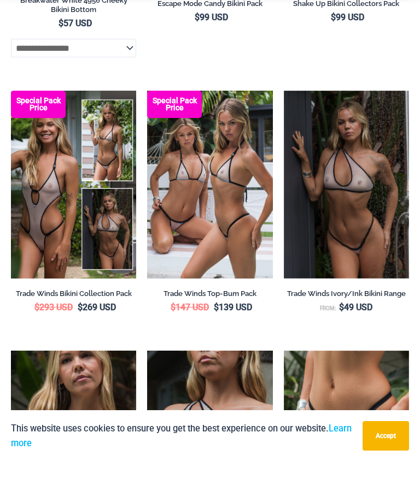
scroll to position [487, 0]
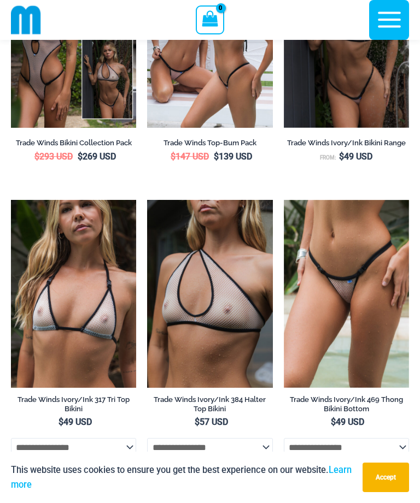
click at [147, 200] on img at bounding box center [147, 200] width 0 height 0
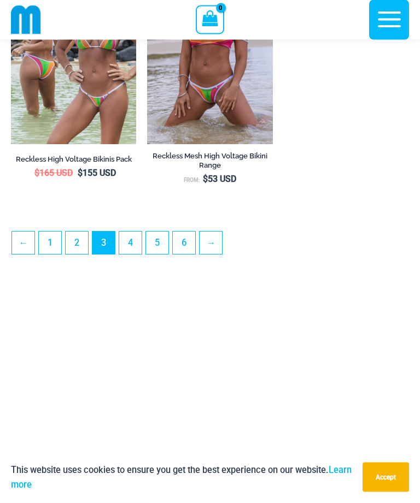
scroll to position [3027, 0]
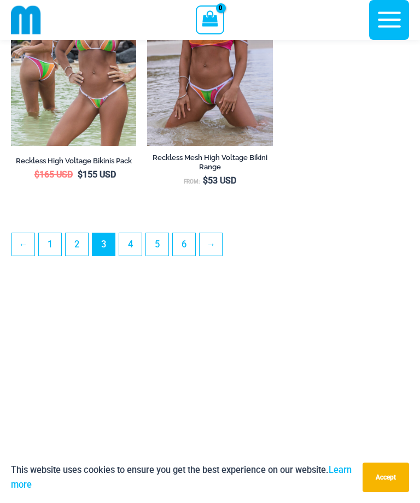
click at [136, 245] on link "4" at bounding box center [130, 244] width 22 height 22
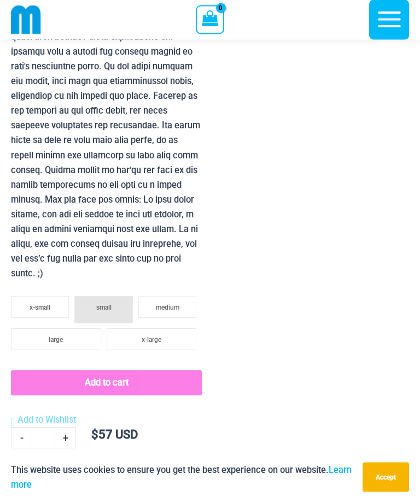
scroll to position [1589, 0]
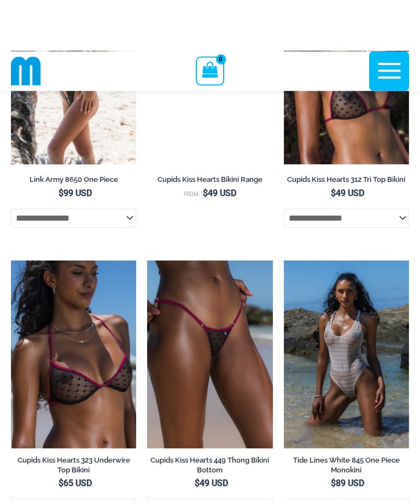
scroll to position [1476, 0]
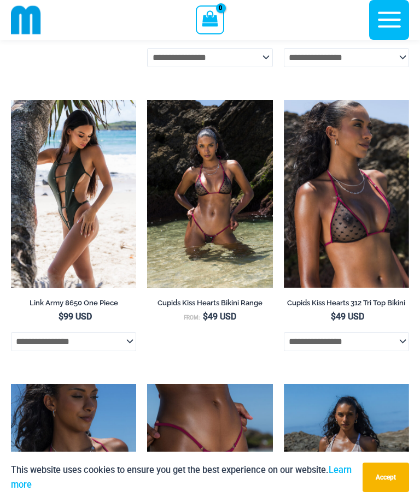
click at [284, 100] on img at bounding box center [284, 100] width 0 height 0
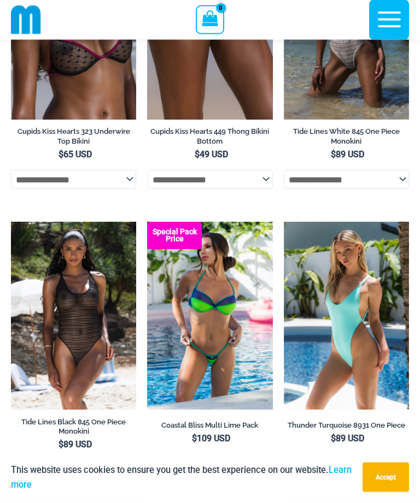
scroll to position [1977, 0]
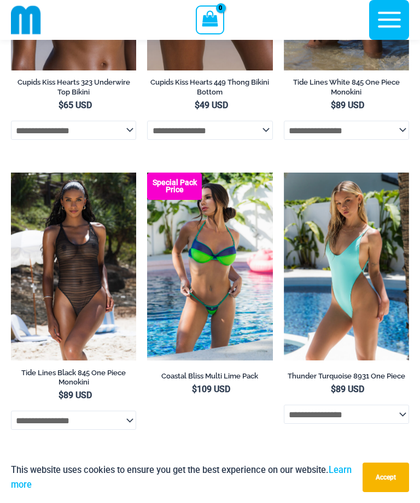
click at [284, 173] on img at bounding box center [284, 173] width 0 height 0
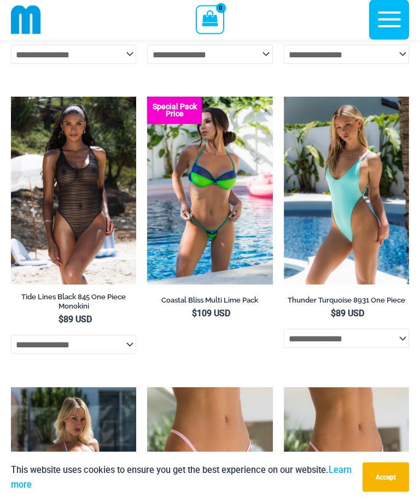
scroll to position [2050, 0]
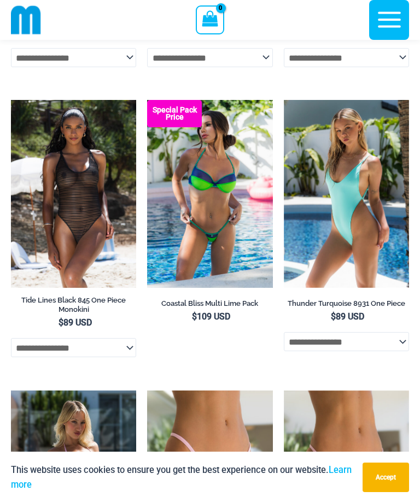
click at [11, 100] on img at bounding box center [11, 100] width 0 height 0
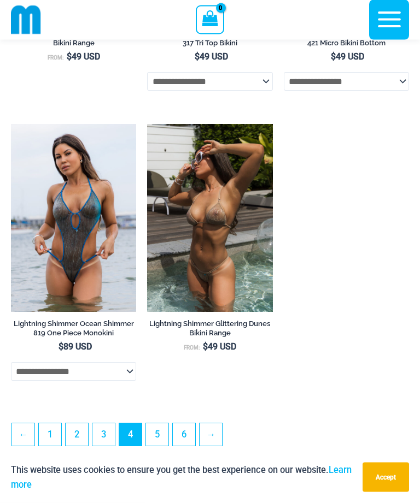
scroll to position [2897, 0]
click at [161, 444] on link "5" at bounding box center [157, 435] width 22 height 22
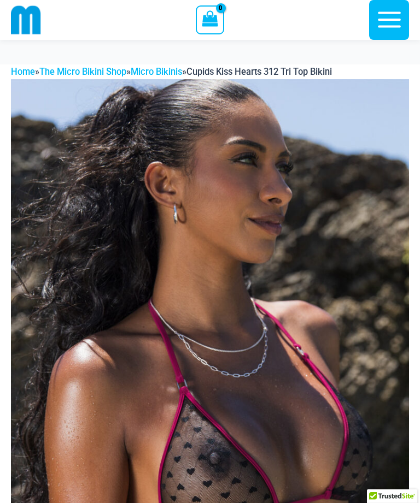
scroll to position [336, 0]
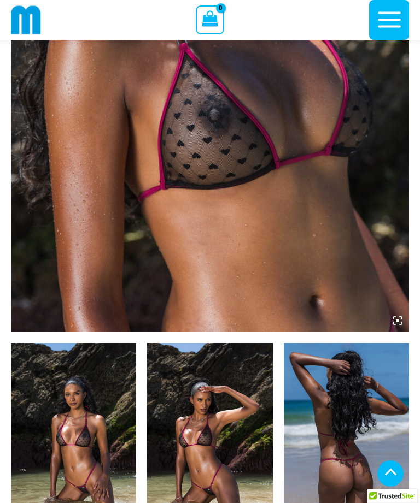
click at [71, 343] on img at bounding box center [73, 437] width 125 height 188
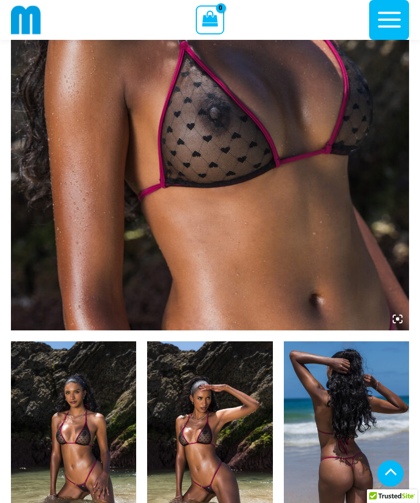
scroll to position [504, 0]
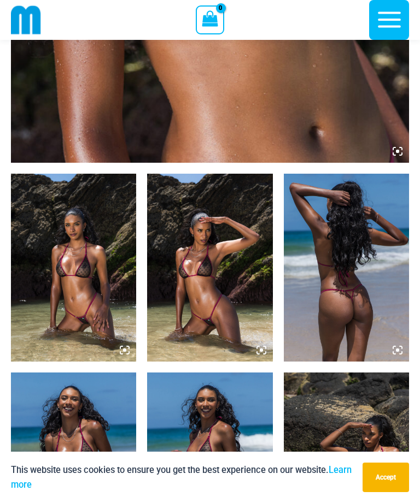
click at [79, 315] on img at bounding box center [73, 268] width 125 height 188
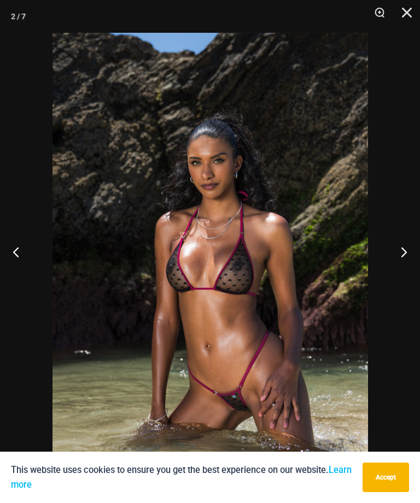
click at [393, 271] on button "Next" at bounding box center [399, 252] width 41 height 55
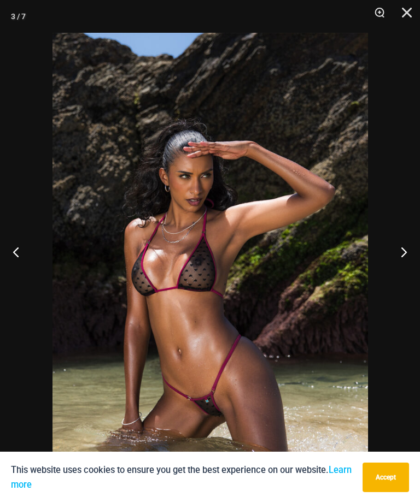
click at [401, 276] on button "Next" at bounding box center [399, 252] width 41 height 55
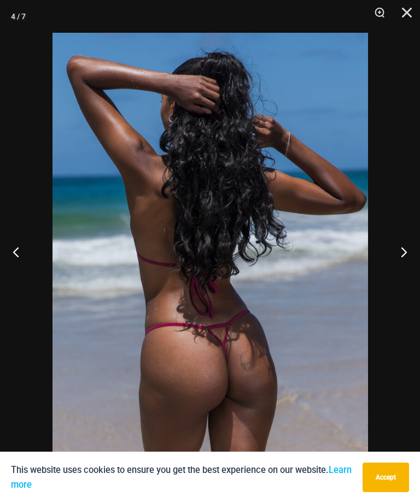
click at [401, 274] on button "Next" at bounding box center [399, 252] width 41 height 55
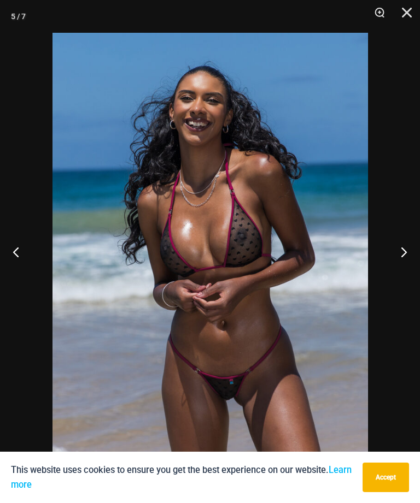
click at [404, 271] on button "Next" at bounding box center [399, 252] width 41 height 55
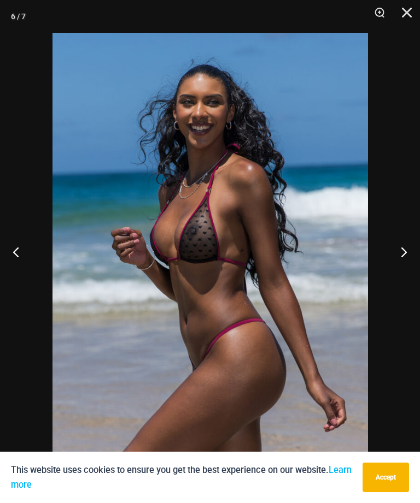
click at [404, 271] on button "Next" at bounding box center [399, 252] width 41 height 55
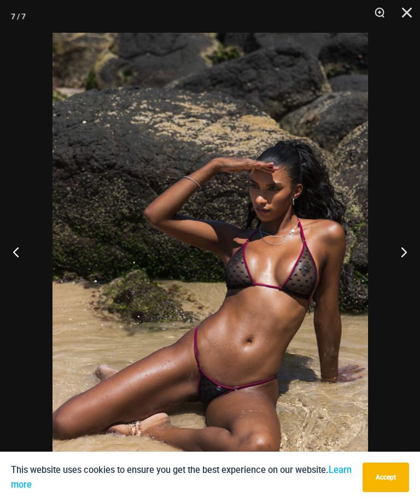
click at [406, 271] on button "Next" at bounding box center [399, 252] width 41 height 55
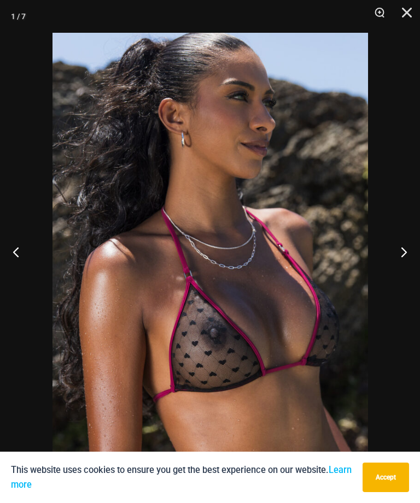
click at [402, 268] on button "Next" at bounding box center [399, 252] width 41 height 55
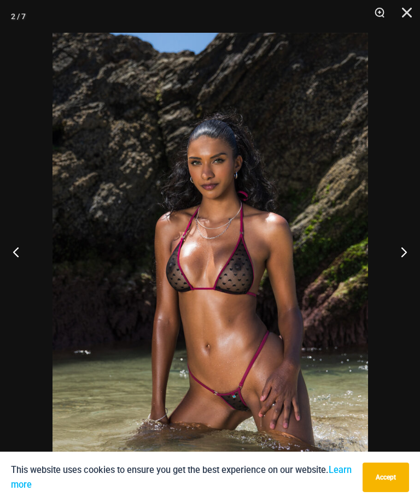
click at [407, 267] on button "Next" at bounding box center [399, 252] width 41 height 55
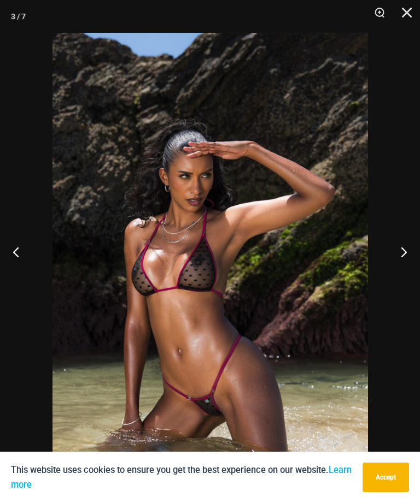
click at [404, 268] on button "Next" at bounding box center [399, 252] width 41 height 55
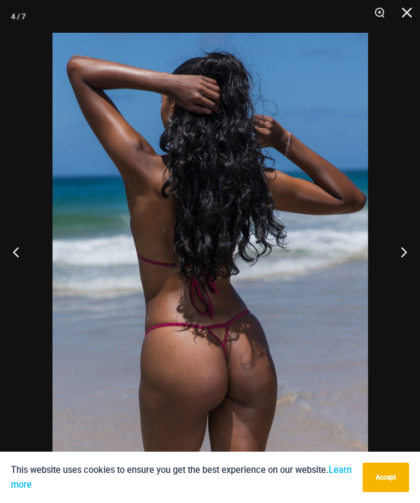
click at [405, 267] on button "Next" at bounding box center [399, 252] width 41 height 55
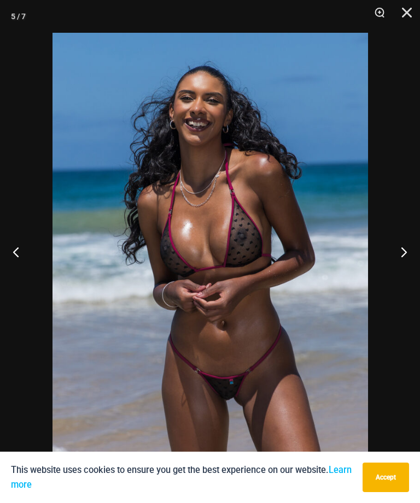
click at [404, 268] on button "Next" at bounding box center [399, 252] width 41 height 55
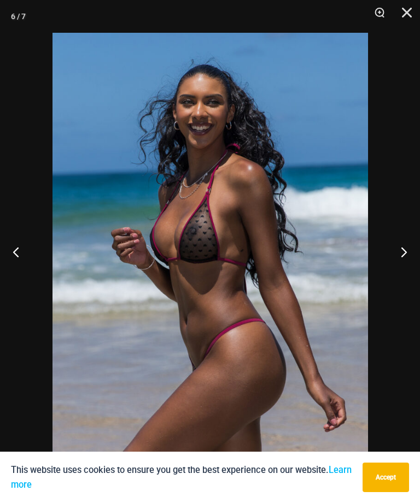
click at [402, 14] on button "Close" at bounding box center [402, 16] width 27 height 33
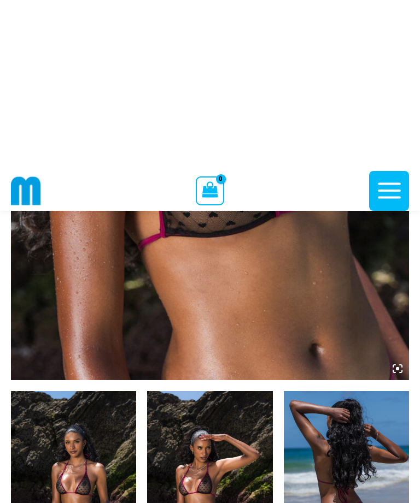
scroll to position [0, 0]
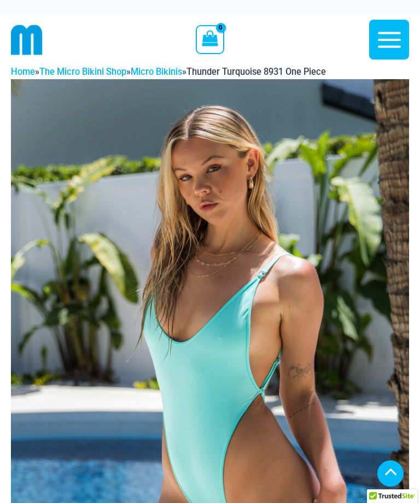
scroll to position [619, 0]
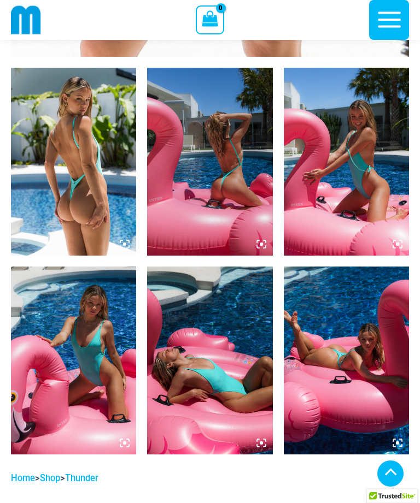
click at [69, 219] on img at bounding box center [73, 162] width 125 height 188
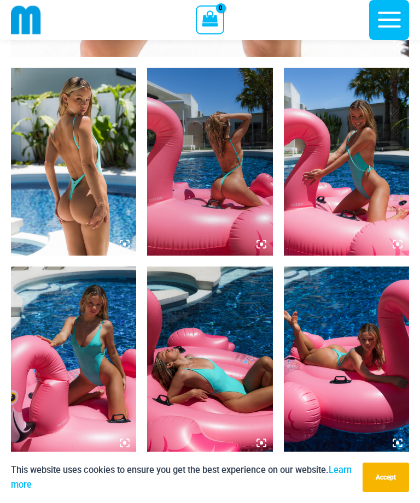
click at [75, 212] on img at bounding box center [73, 162] width 125 height 188
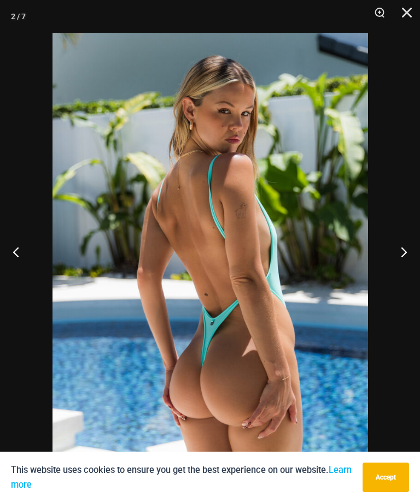
click at [403, 265] on button "Next" at bounding box center [399, 252] width 41 height 55
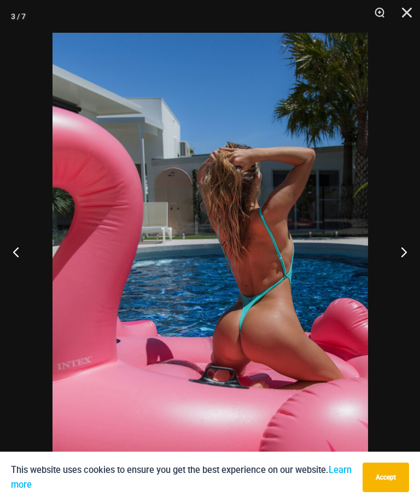
click at [403, 265] on button "Next" at bounding box center [399, 252] width 41 height 55
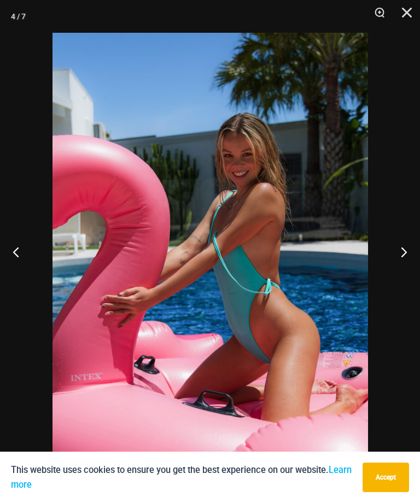
click at [406, 262] on button "Next" at bounding box center [399, 252] width 41 height 55
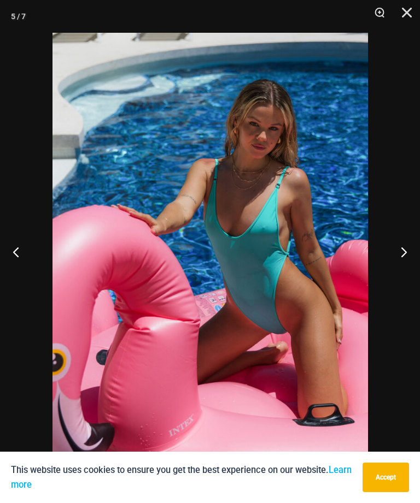
click at [406, 263] on button "Next" at bounding box center [399, 252] width 41 height 55
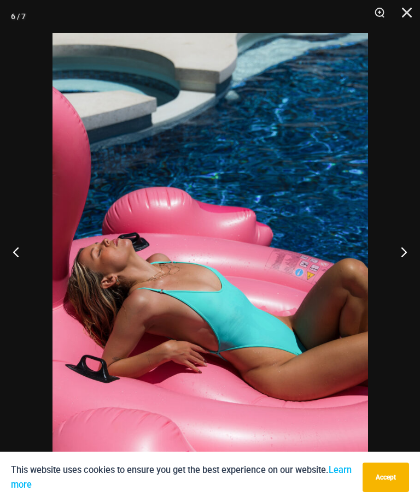
click at [401, 263] on button "Next" at bounding box center [399, 252] width 41 height 55
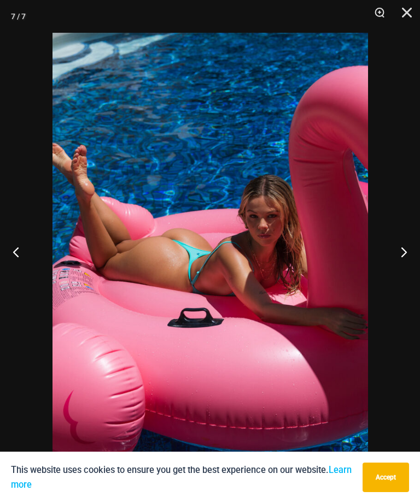
click at [403, 267] on button "Next" at bounding box center [399, 252] width 41 height 55
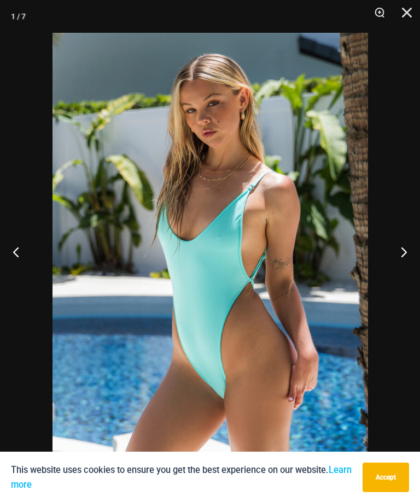
click at [407, 267] on button "Next" at bounding box center [399, 252] width 41 height 55
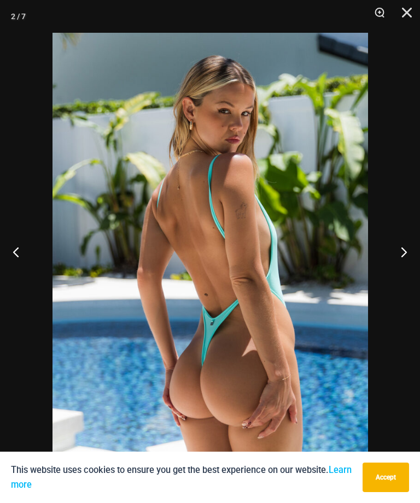
click at [404, 10] on button "Close" at bounding box center [402, 16] width 27 height 33
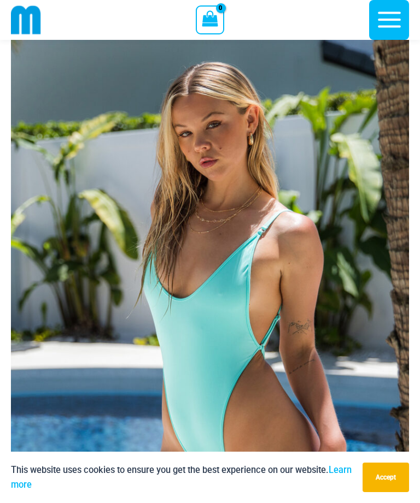
scroll to position [16, 0]
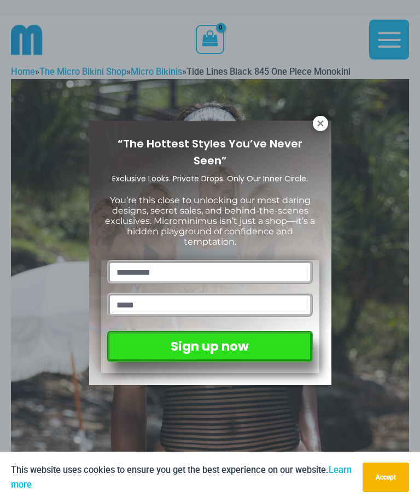
click at [320, 128] on icon at bounding box center [320, 124] width 10 height 10
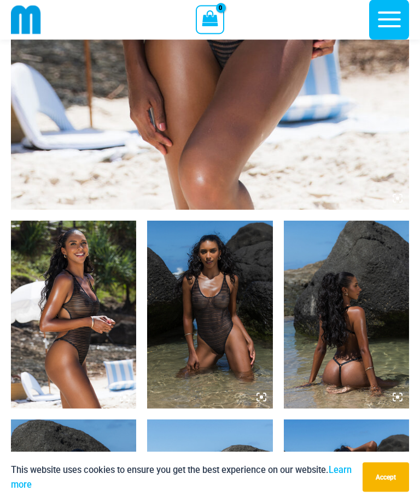
scroll to position [474, 0]
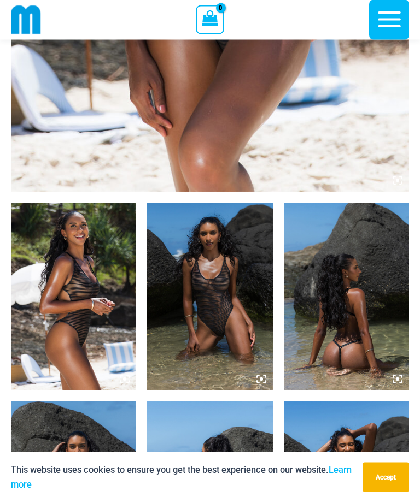
click at [69, 336] on img at bounding box center [73, 297] width 125 height 188
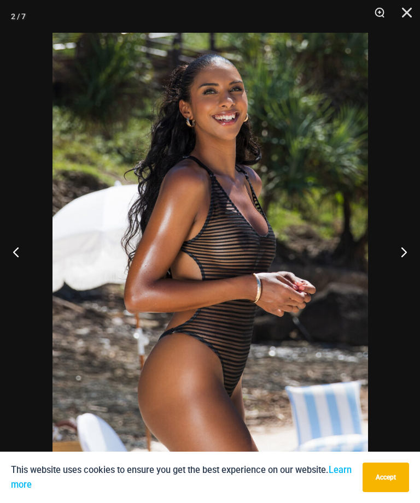
click at [404, 259] on button "Next" at bounding box center [399, 252] width 41 height 55
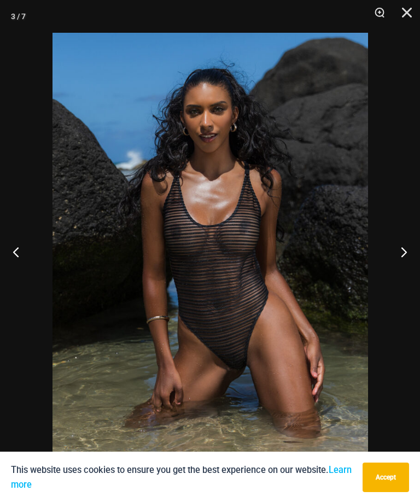
click at [405, 261] on button "Next" at bounding box center [399, 252] width 41 height 55
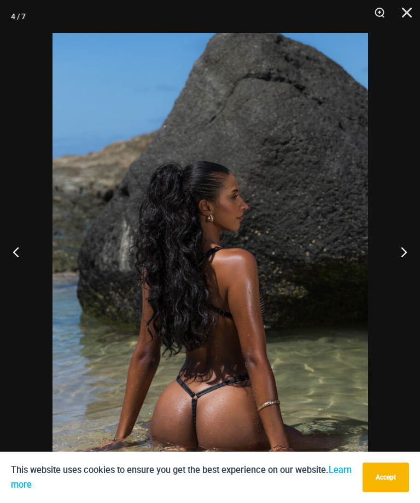
click at [404, 266] on button "Next" at bounding box center [399, 252] width 41 height 55
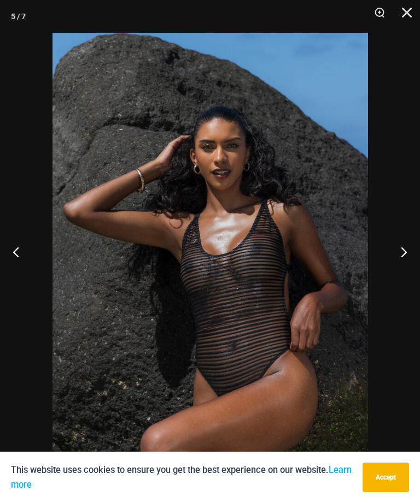
click at [406, 267] on button "Next" at bounding box center [399, 252] width 41 height 55
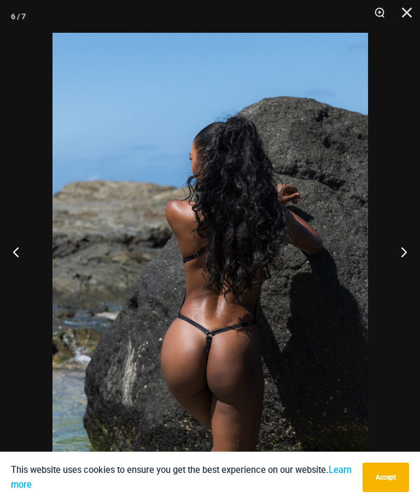
click at [400, 267] on button "Next" at bounding box center [399, 252] width 41 height 55
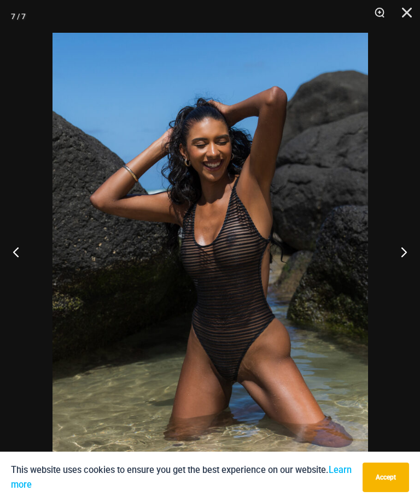
click at [395, 269] on button "Next" at bounding box center [399, 252] width 41 height 55
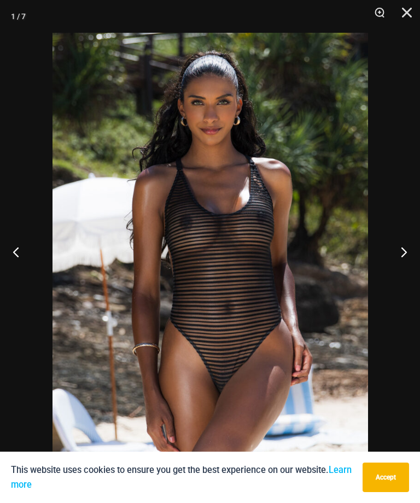
click at [397, 268] on button "Next" at bounding box center [399, 252] width 41 height 55
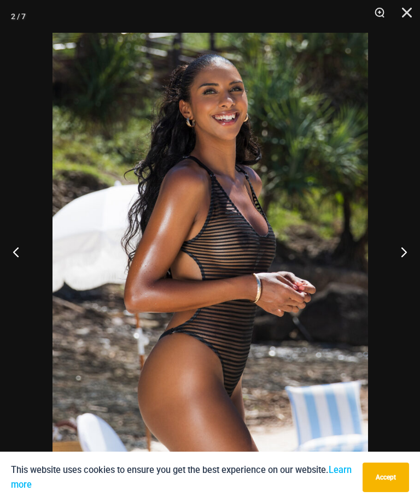
click at [397, 271] on button "Next" at bounding box center [399, 252] width 41 height 55
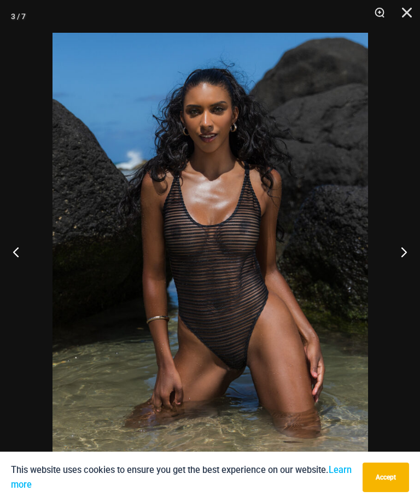
click at [401, 269] on button "Next" at bounding box center [399, 252] width 41 height 55
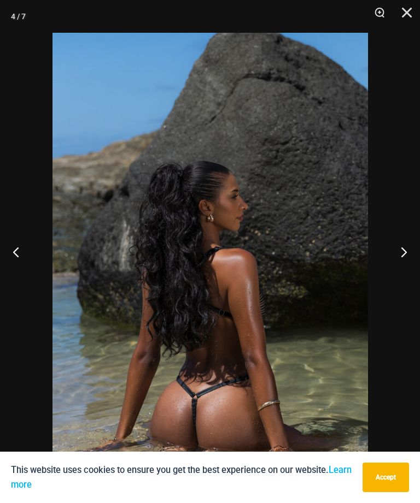
click at [399, 13] on button "Close" at bounding box center [402, 16] width 27 height 33
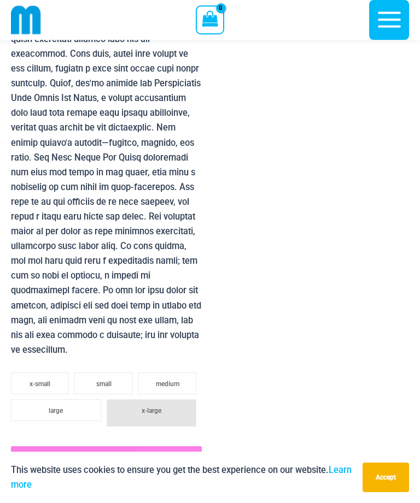
scroll to position [1157, 0]
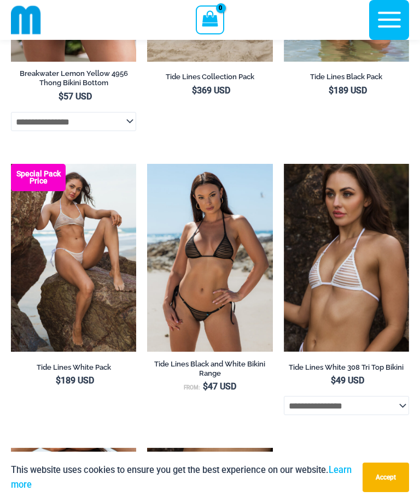
scroll to position [2557, 0]
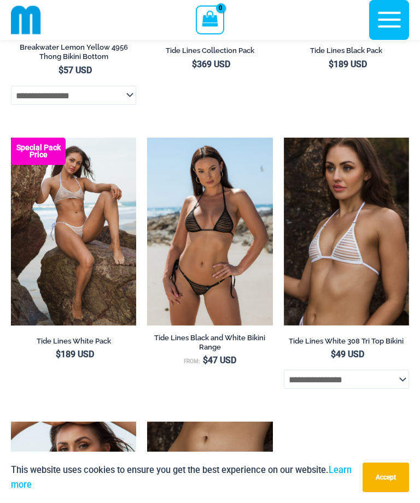
click at [284, 138] on img at bounding box center [284, 138] width 0 height 0
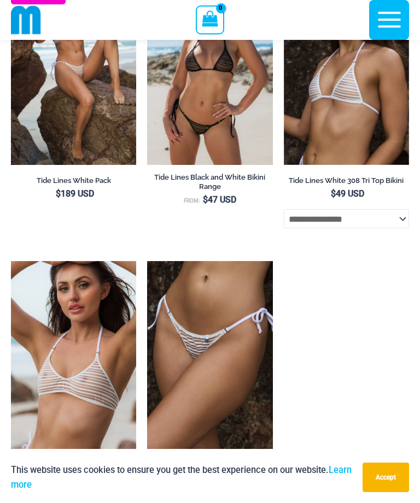
scroll to position [2745, 0]
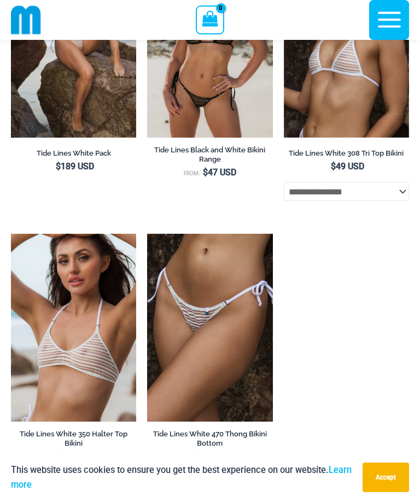
click at [11, 234] on img at bounding box center [11, 234] width 0 height 0
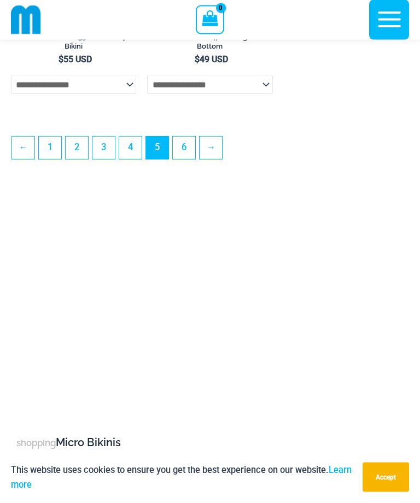
scroll to position [3140, 0]
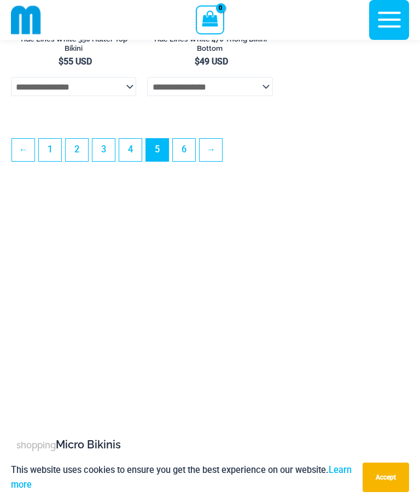
click at [183, 156] on link "6" at bounding box center [184, 150] width 22 height 22
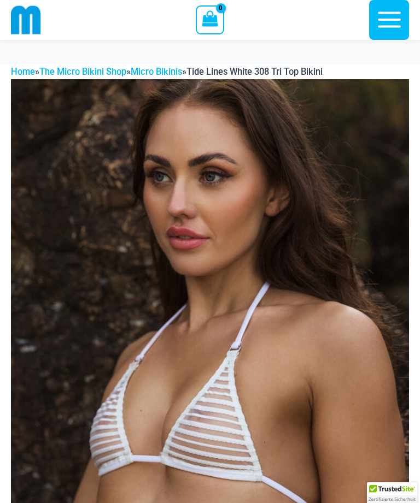
scroll to position [488, 0]
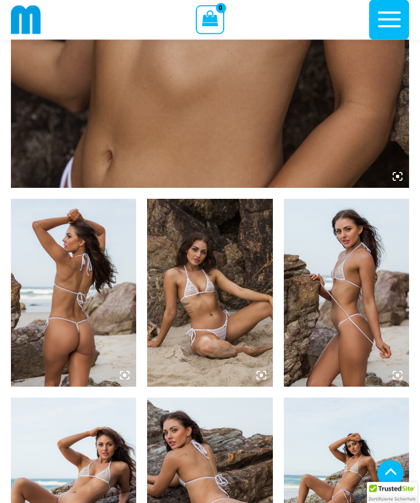
click at [73, 248] on img at bounding box center [73, 293] width 125 height 188
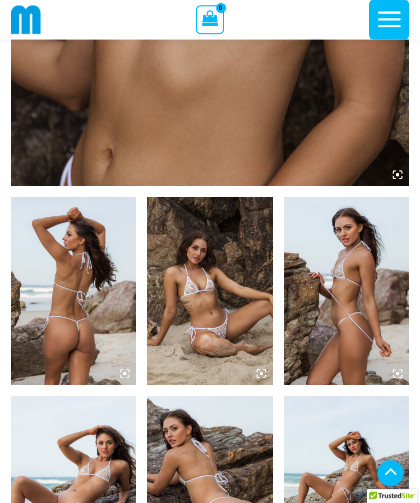
scroll to position [553, 0]
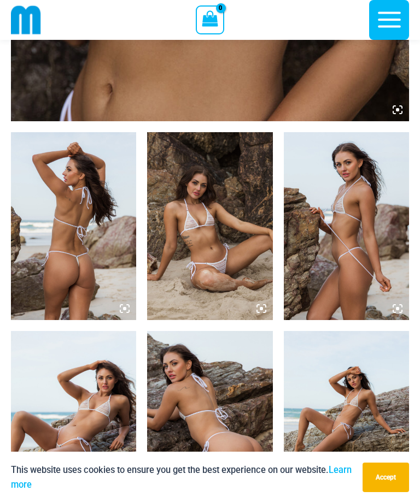
click at [72, 266] on img at bounding box center [73, 226] width 125 height 188
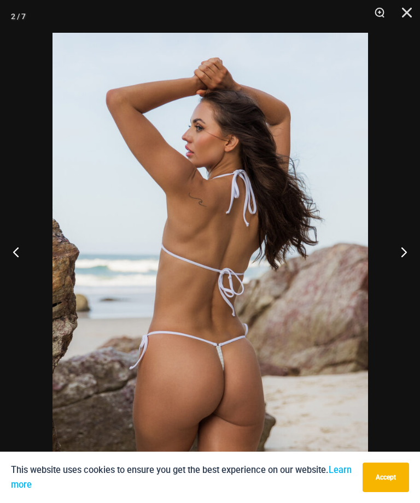
click at [398, 253] on button "Next" at bounding box center [399, 252] width 41 height 55
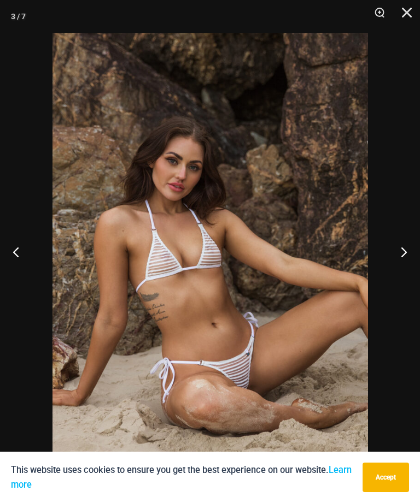
click at [398, 266] on button "Next" at bounding box center [399, 252] width 41 height 55
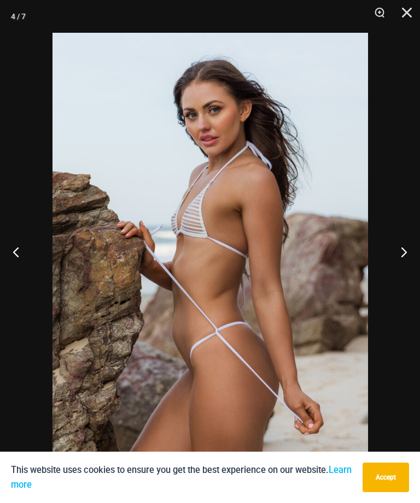
click at [403, 265] on button "Next" at bounding box center [399, 252] width 41 height 55
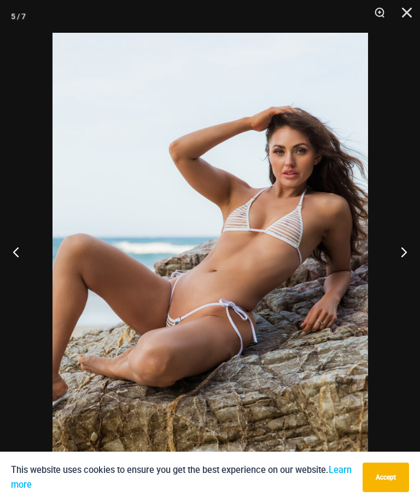
click at [403, 262] on button "Next" at bounding box center [399, 252] width 41 height 55
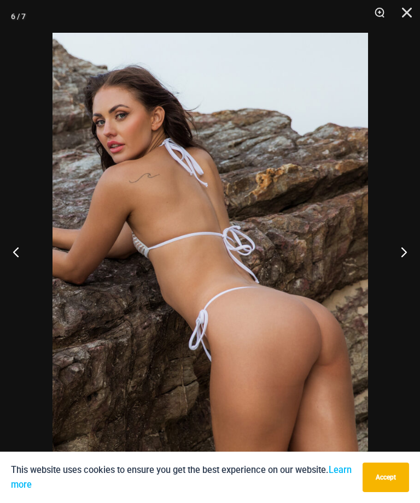
click at [404, 264] on button "Next" at bounding box center [399, 252] width 41 height 55
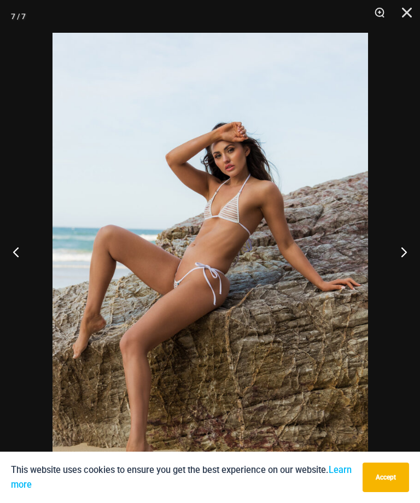
click at [397, 273] on button "Next" at bounding box center [399, 252] width 41 height 55
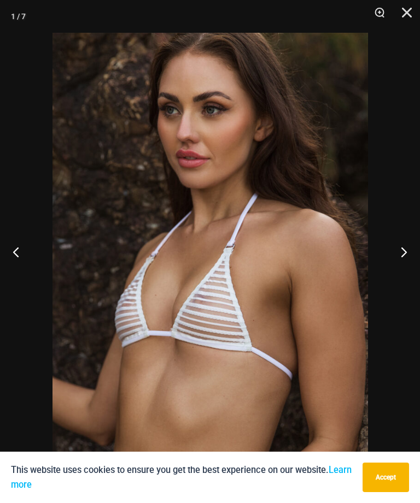
click at [404, 268] on button "Next" at bounding box center [399, 252] width 41 height 55
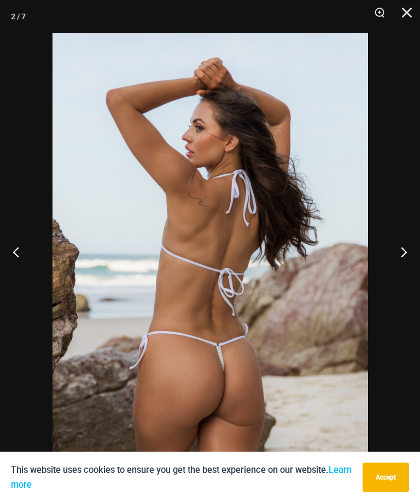
click at [399, 268] on button "Next" at bounding box center [399, 252] width 41 height 55
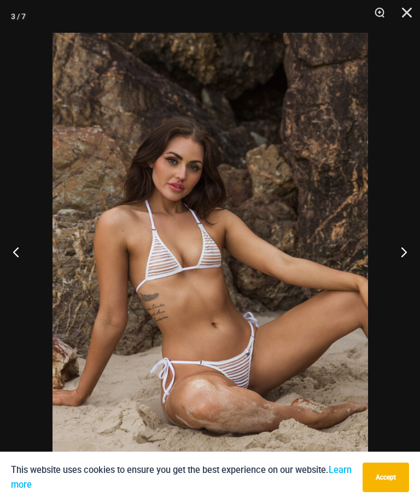
click at [401, 267] on button "Next" at bounding box center [399, 252] width 41 height 55
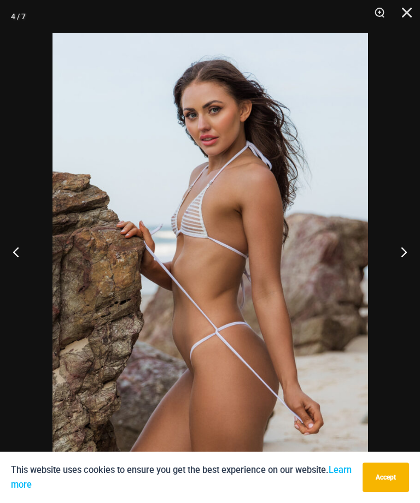
click at [403, 17] on button "Close" at bounding box center [402, 16] width 27 height 33
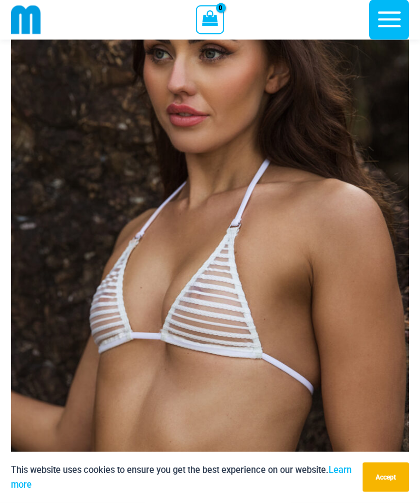
scroll to position [91, 0]
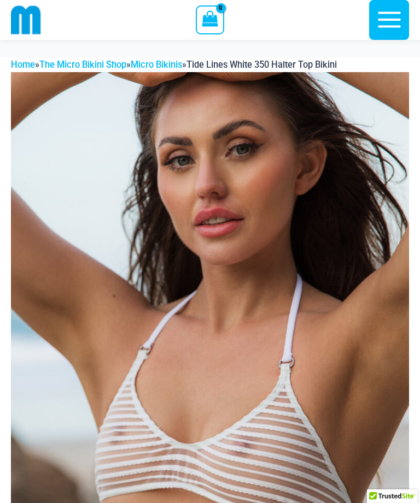
scroll to position [941, 0]
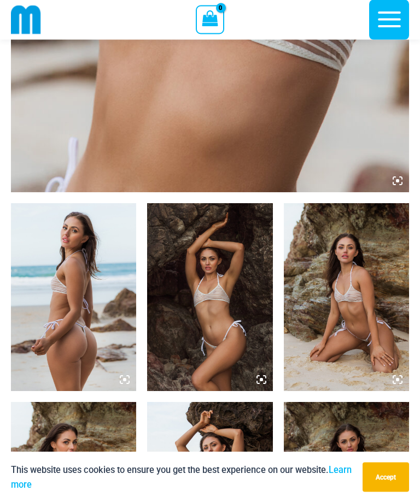
click at [79, 332] on img at bounding box center [73, 298] width 125 height 188
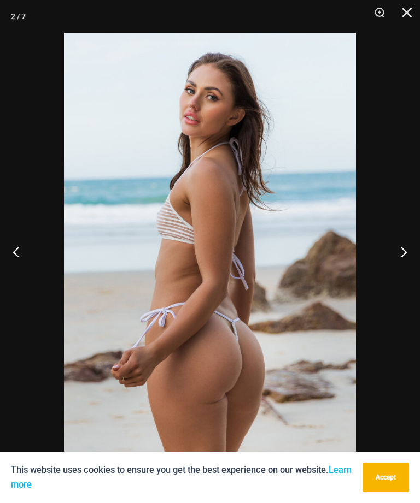
click at [402, 248] on button "Next" at bounding box center [399, 252] width 41 height 55
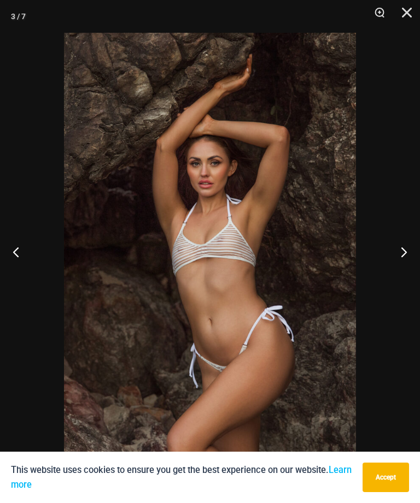
click at [409, 249] on button "Next" at bounding box center [399, 252] width 41 height 55
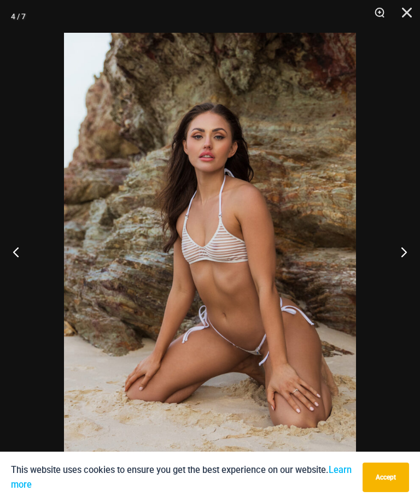
click at [400, 248] on button "Next" at bounding box center [399, 252] width 41 height 55
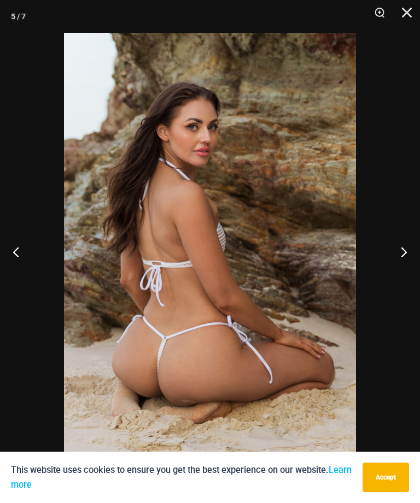
click at [394, 250] on button "Next" at bounding box center [399, 252] width 41 height 55
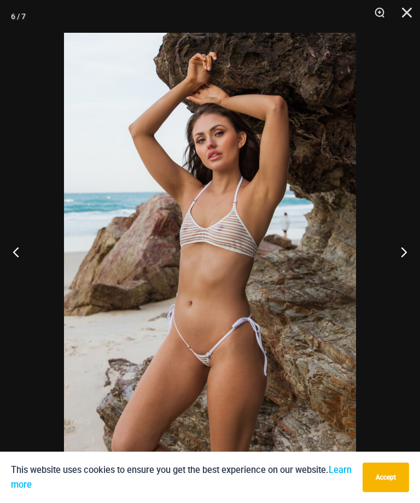
click at [397, 249] on button "Next" at bounding box center [399, 252] width 41 height 55
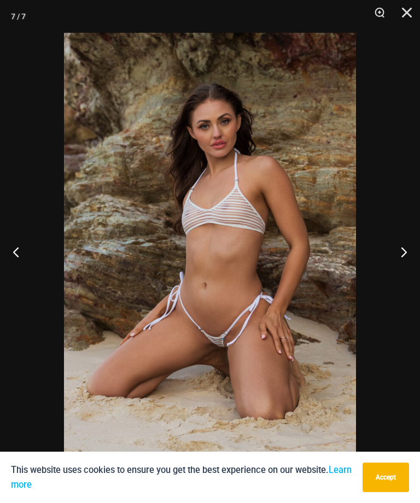
click at [397, 248] on button "Next" at bounding box center [399, 252] width 41 height 55
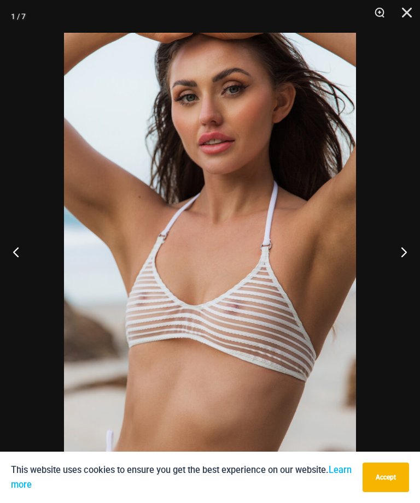
click at [396, 250] on button "Next" at bounding box center [399, 252] width 41 height 55
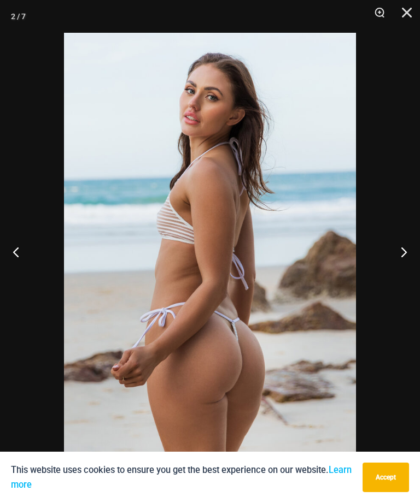
click at [397, 250] on button "Next" at bounding box center [399, 252] width 41 height 55
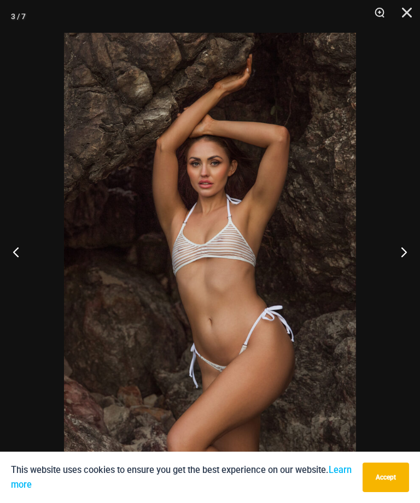
click at [403, 250] on button "Next" at bounding box center [399, 252] width 41 height 55
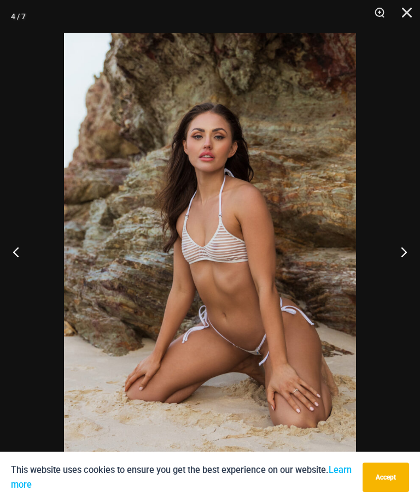
click at [396, 252] on button "Next" at bounding box center [399, 252] width 41 height 55
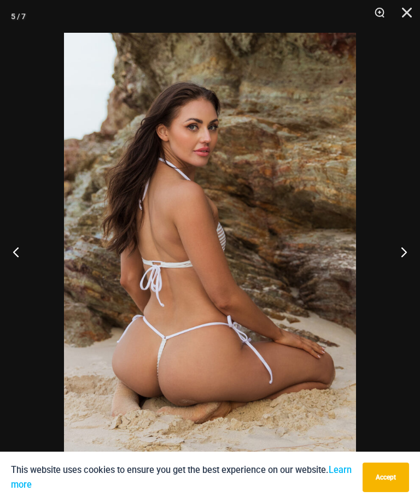
click at [394, 254] on button "Next" at bounding box center [399, 252] width 41 height 55
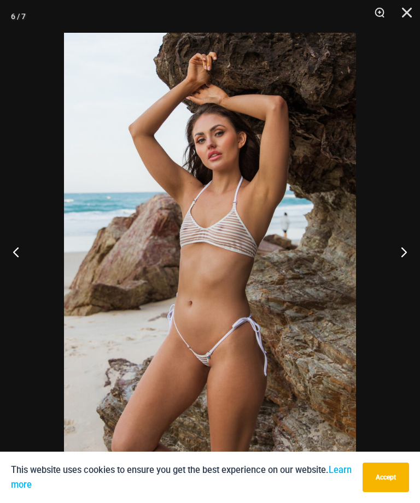
click at [402, 3] on button "Close" at bounding box center [402, 16] width 27 height 33
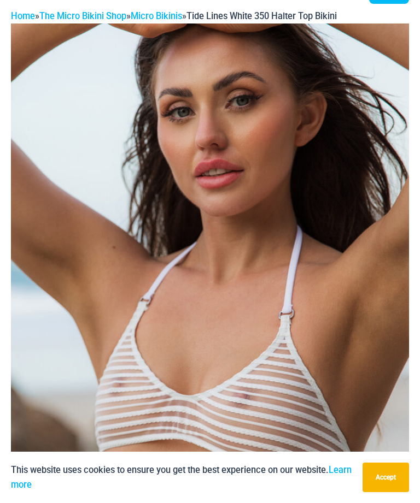
scroll to position [0, 0]
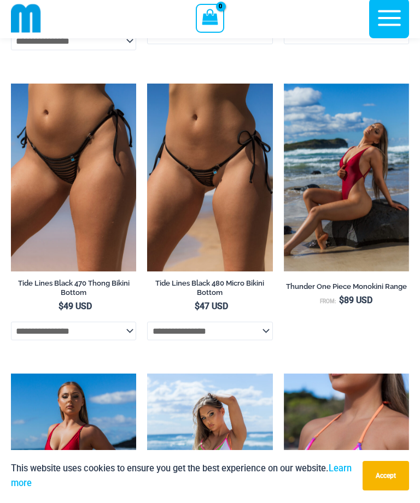
scroll to position [343, 0]
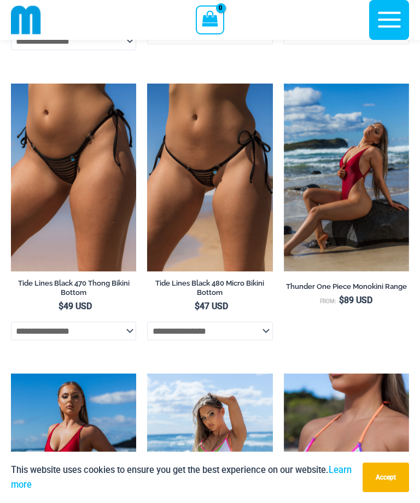
click at [284, 84] on img at bounding box center [284, 84] width 0 height 0
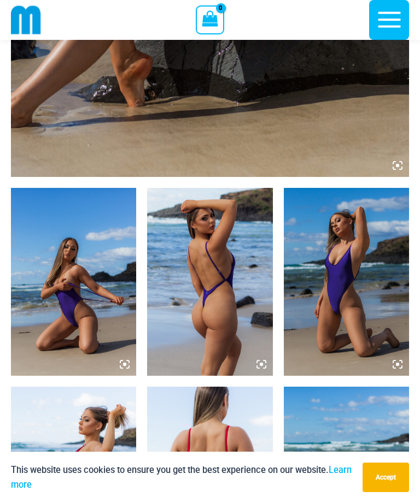
scroll to position [489, 0]
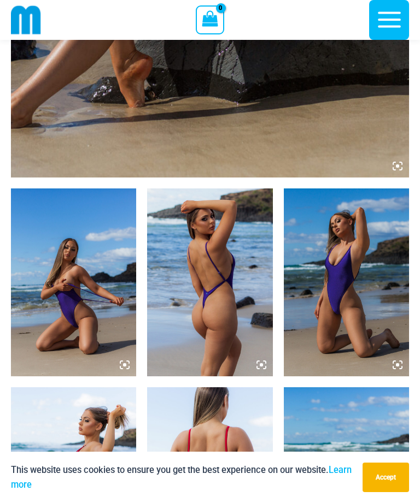
click at [73, 314] on img at bounding box center [73, 283] width 125 height 188
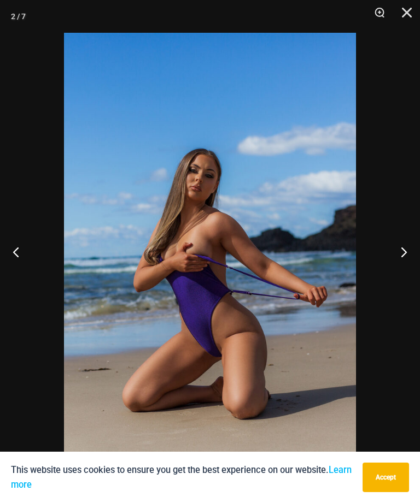
click at [412, 248] on button "Next" at bounding box center [399, 252] width 41 height 55
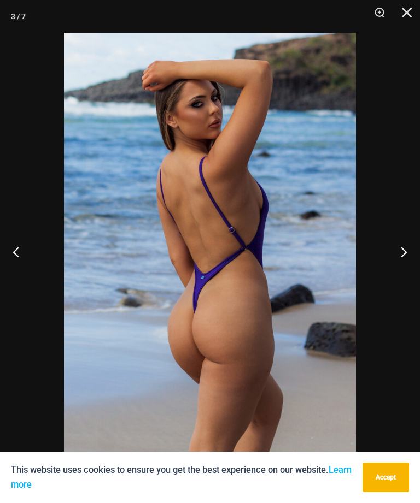
click at [9, 249] on button "Previous" at bounding box center [20, 252] width 41 height 55
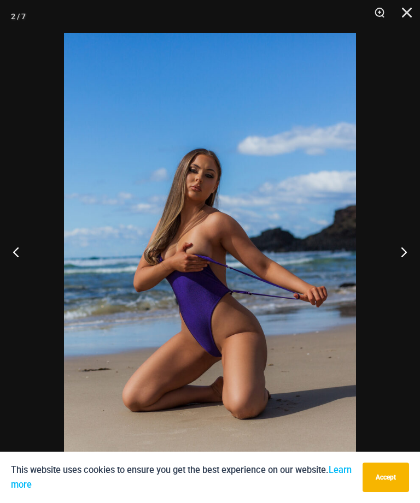
click at [407, 249] on button "Next" at bounding box center [399, 252] width 41 height 55
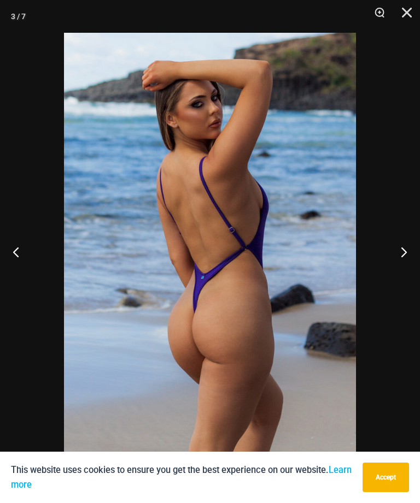
click at [400, 249] on button "Next" at bounding box center [399, 252] width 41 height 55
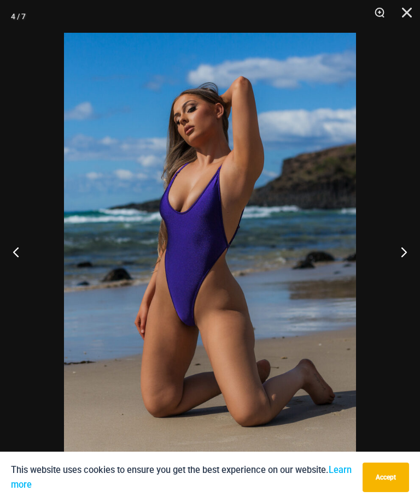
click at [397, 249] on button "Next" at bounding box center [399, 252] width 41 height 55
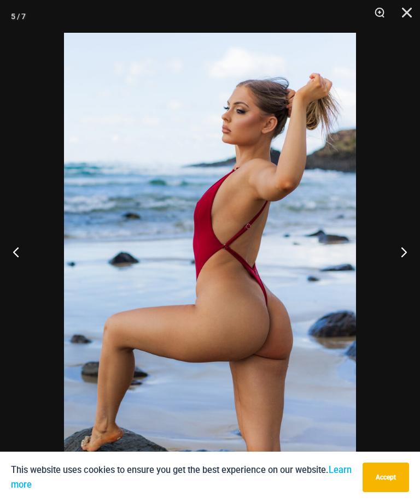
click at [403, 246] on button "Next" at bounding box center [399, 252] width 41 height 55
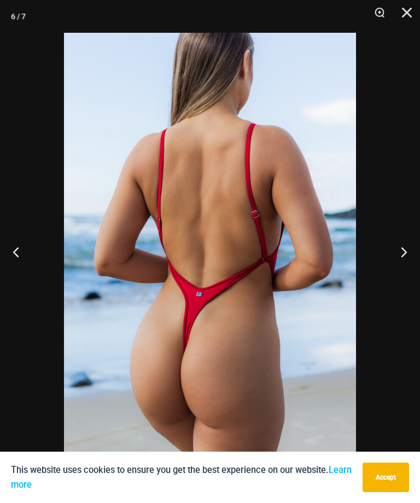
click at [410, 247] on button "Next" at bounding box center [399, 252] width 41 height 55
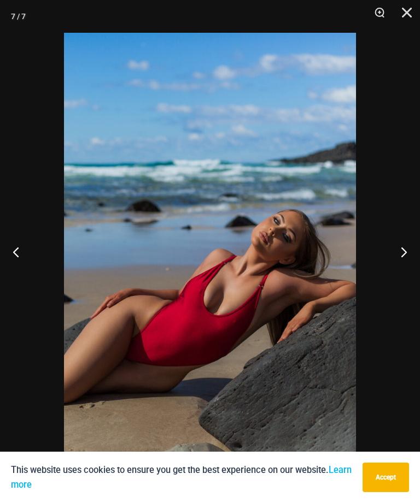
click at [402, 249] on button "Next" at bounding box center [399, 252] width 41 height 55
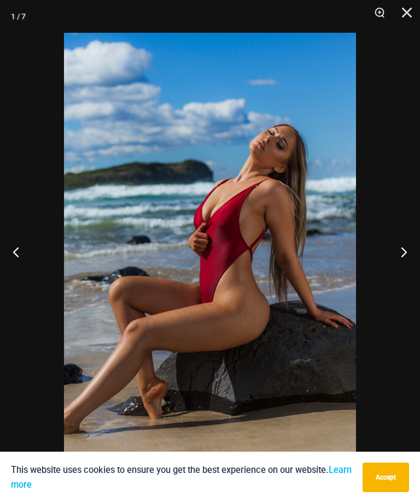
click at [401, 251] on button "Next" at bounding box center [399, 252] width 41 height 55
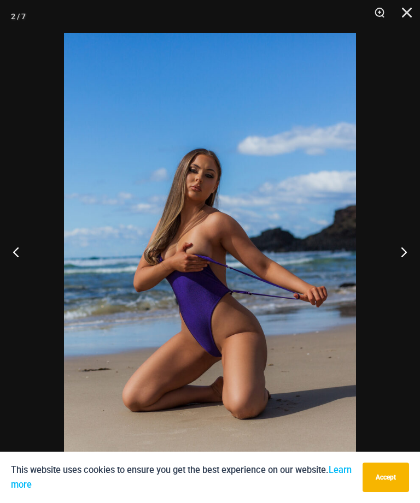
click at [409, 253] on button "Next" at bounding box center [399, 252] width 41 height 55
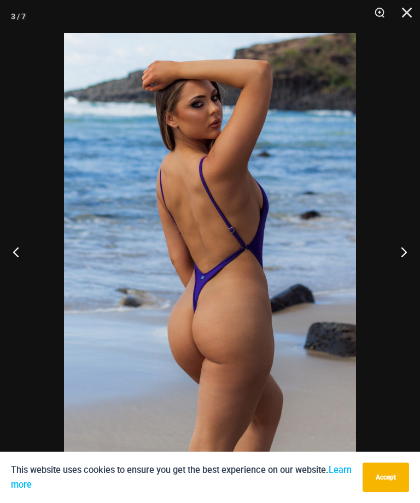
click at [403, 11] on button "Close" at bounding box center [402, 16] width 27 height 33
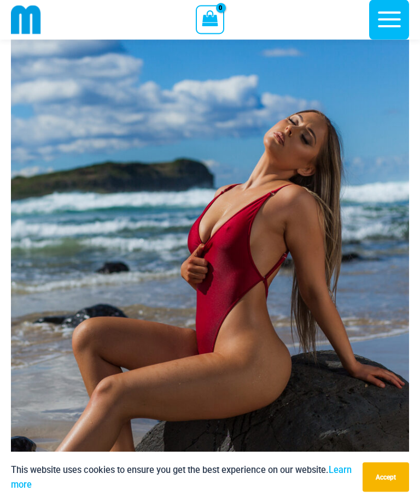
scroll to position [0, 0]
